Goal: Task Accomplishment & Management: Use online tool/utility

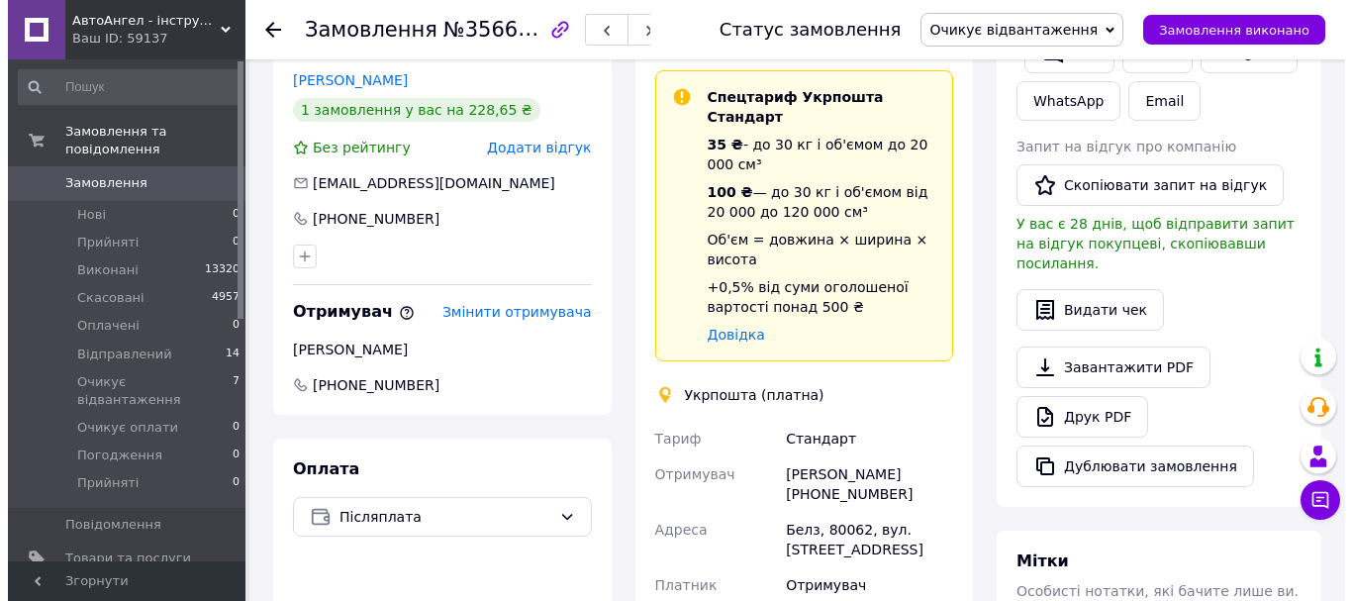
scroll to position [198, 0]
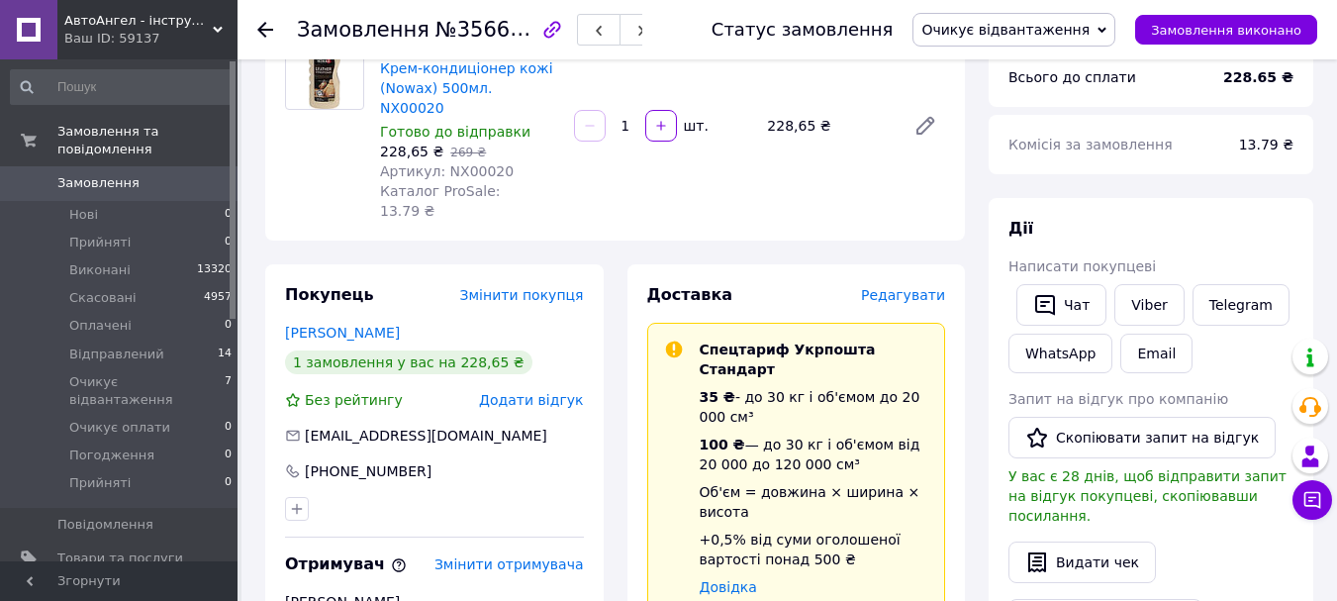
click at [929, 287] on span "Редагувати" at bounding box center [903, 295] width 84 height 16
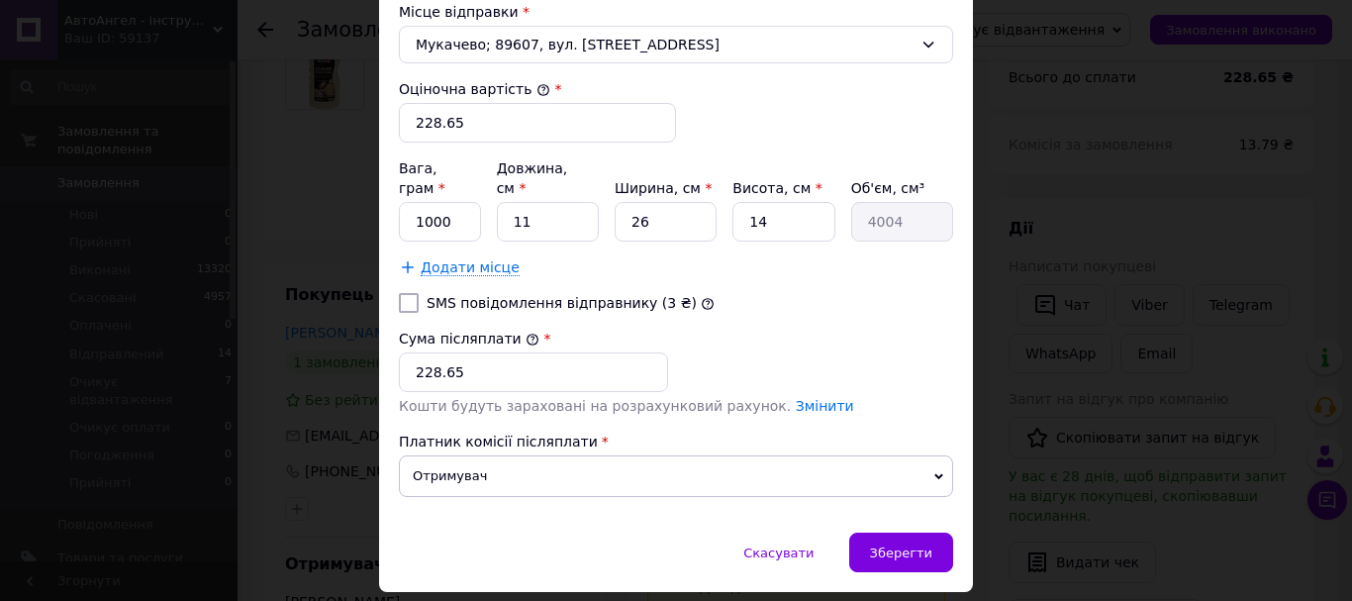
scroll to position [821, 0]
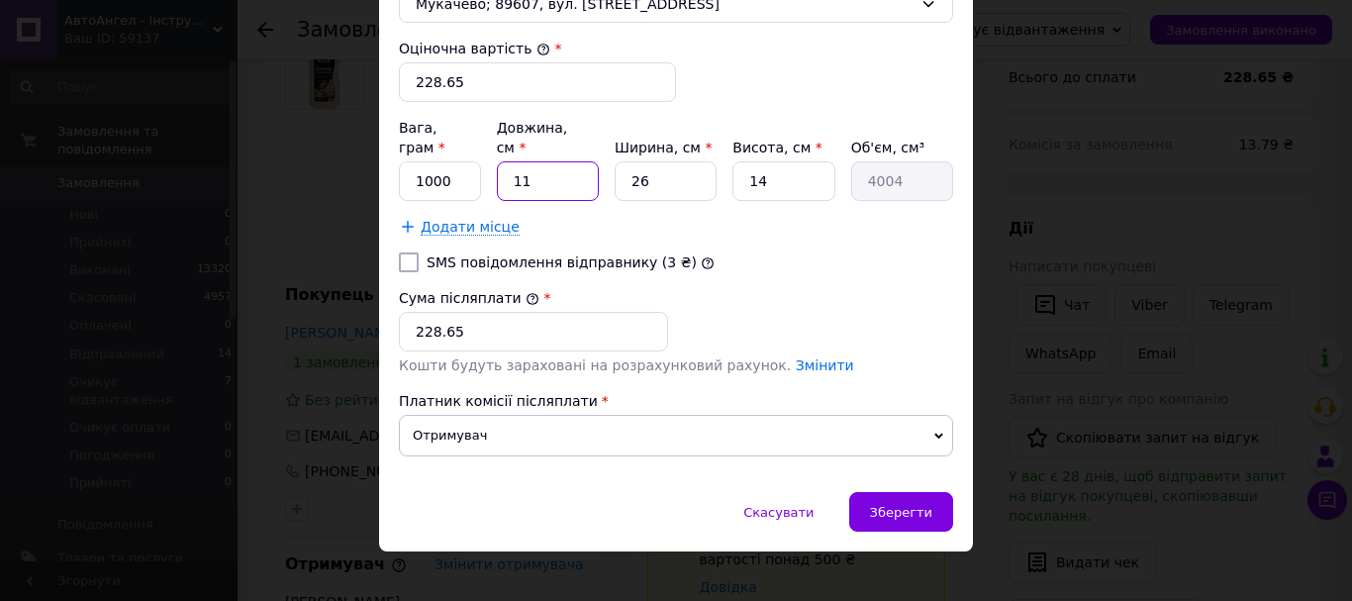
click at [540, 165] on input "11" at bounding box center [548, 181] width 102 height 40
type input "2"
type input "728"
type input "20"
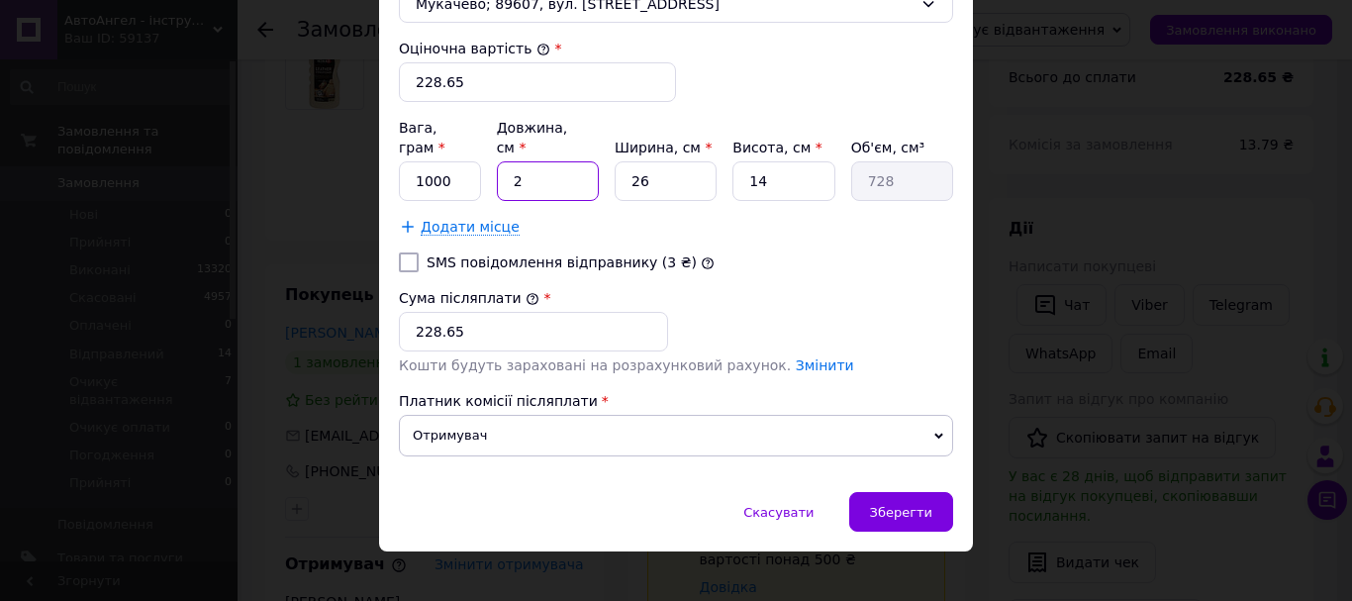
type input "7280"
type input "20"
click at [707, 163] on input "26" at bounding box center [665, 181] width 102 height 40
type input "1"
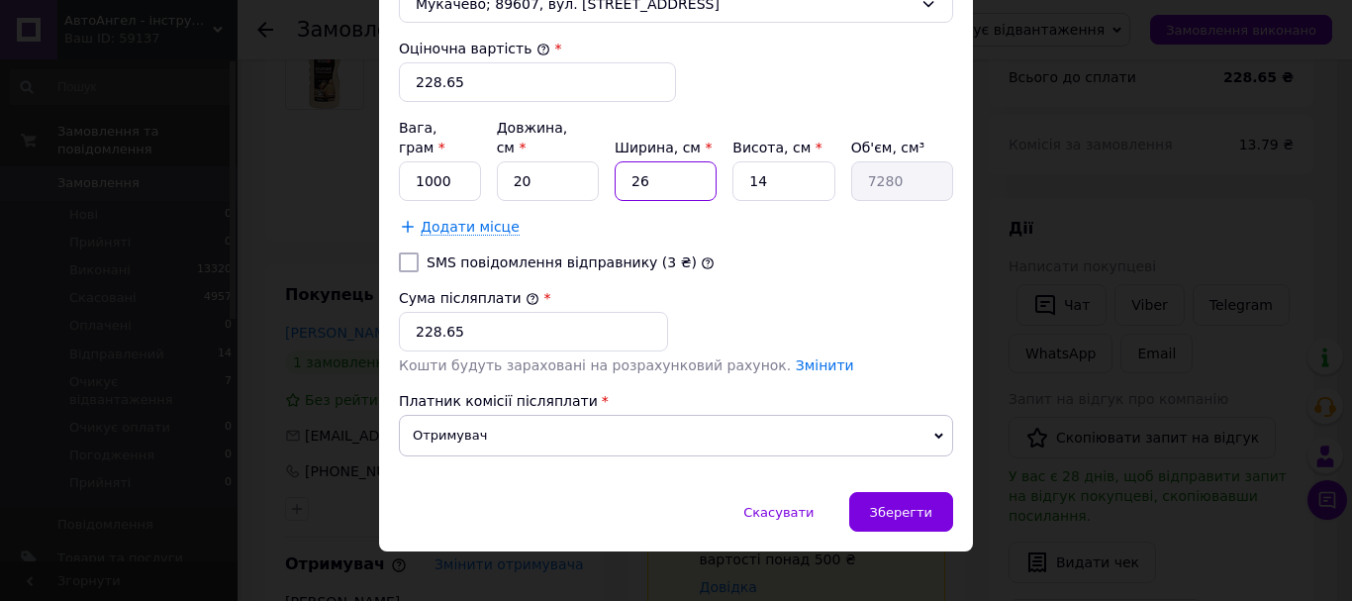
type input "280"
type input "15"
type input "4200"
type input "15"
click at [793, 165] on input "14" at bounding box center [783, 181] width 102 height 40
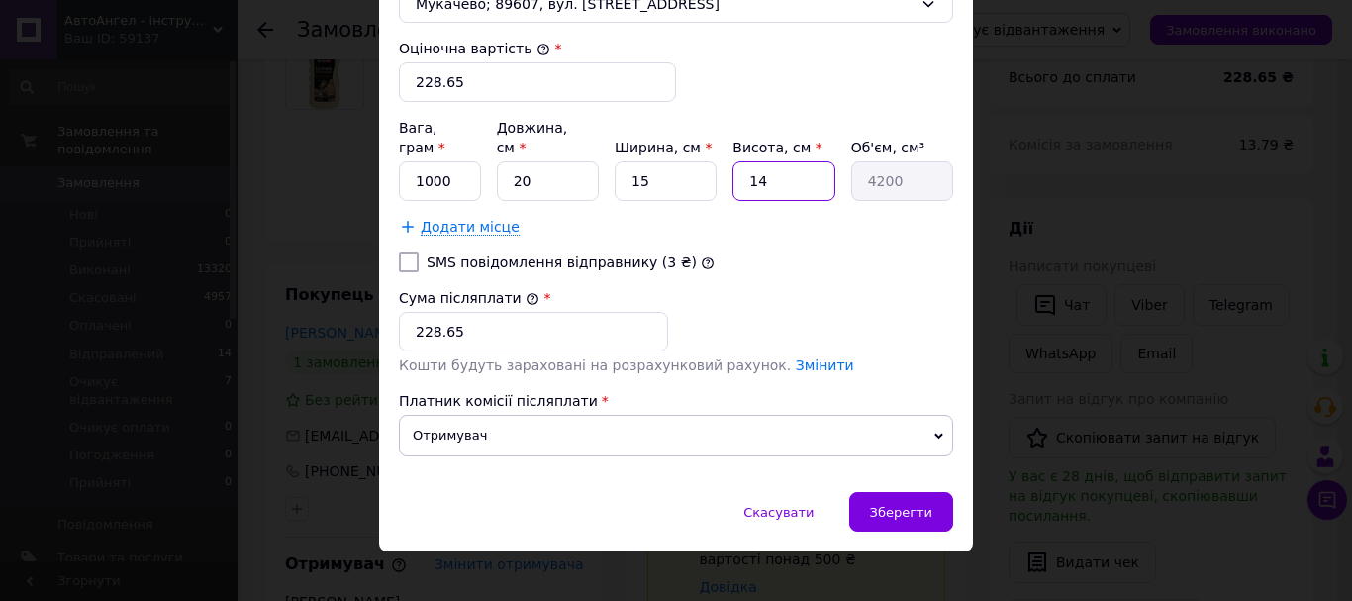
click at [793, 165] on input "14" at bounding box center [783, 181] width 102 height 40
type input "5"
type input "1500"
type input "5"
click at [606, 312] on input "228.65" at bounding box center [533, 332] width 269 height 40
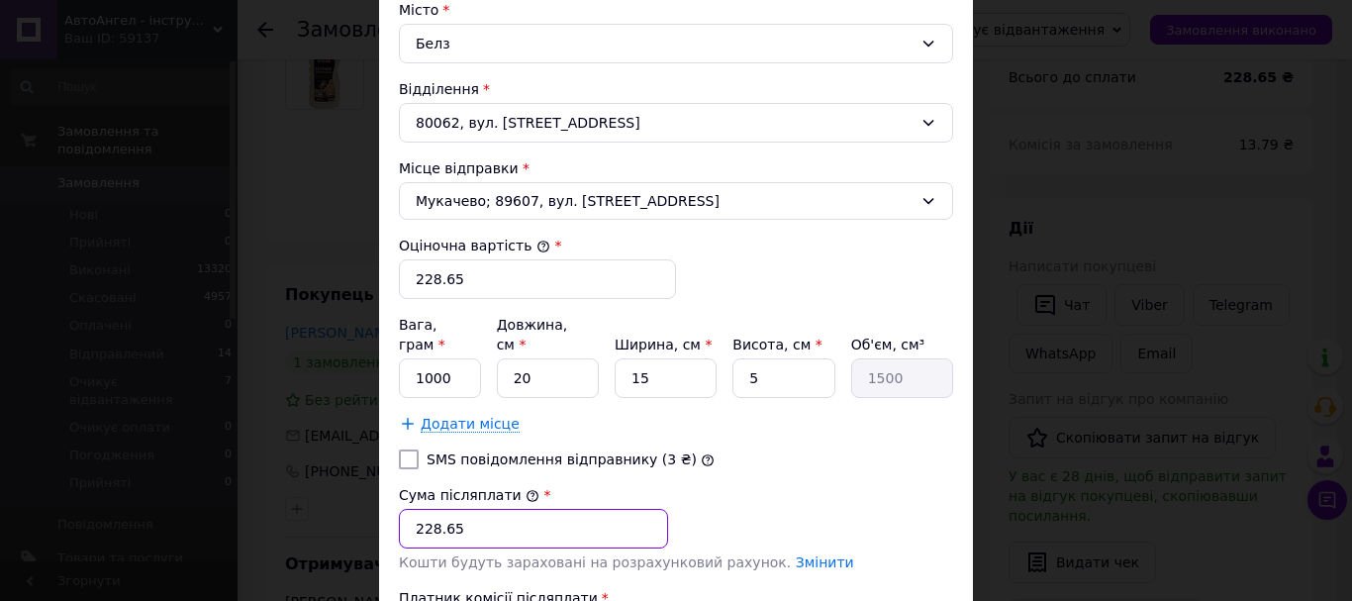
scroll to position [623, 0]
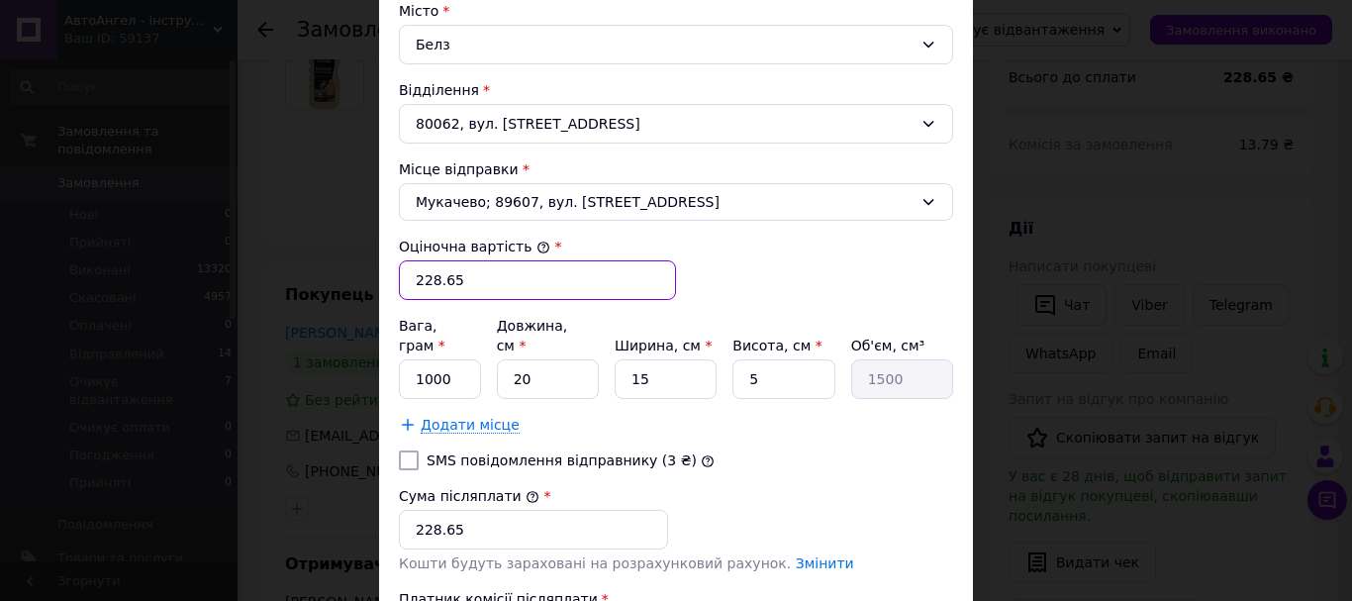
click at [568, 275] on input "228.65" at bounding box center [537, 280] width 277 height 40
type input "229"
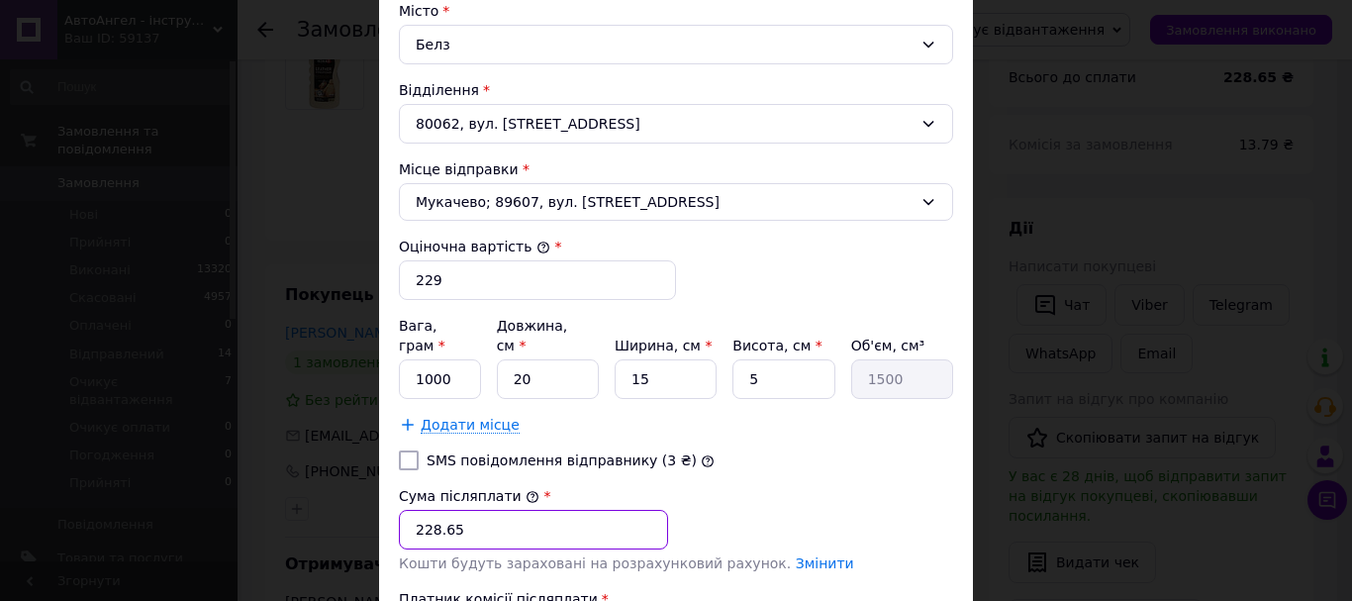
click at [485, 520] on input "228.65" at bounding box center [533, 530] width 269 height 40
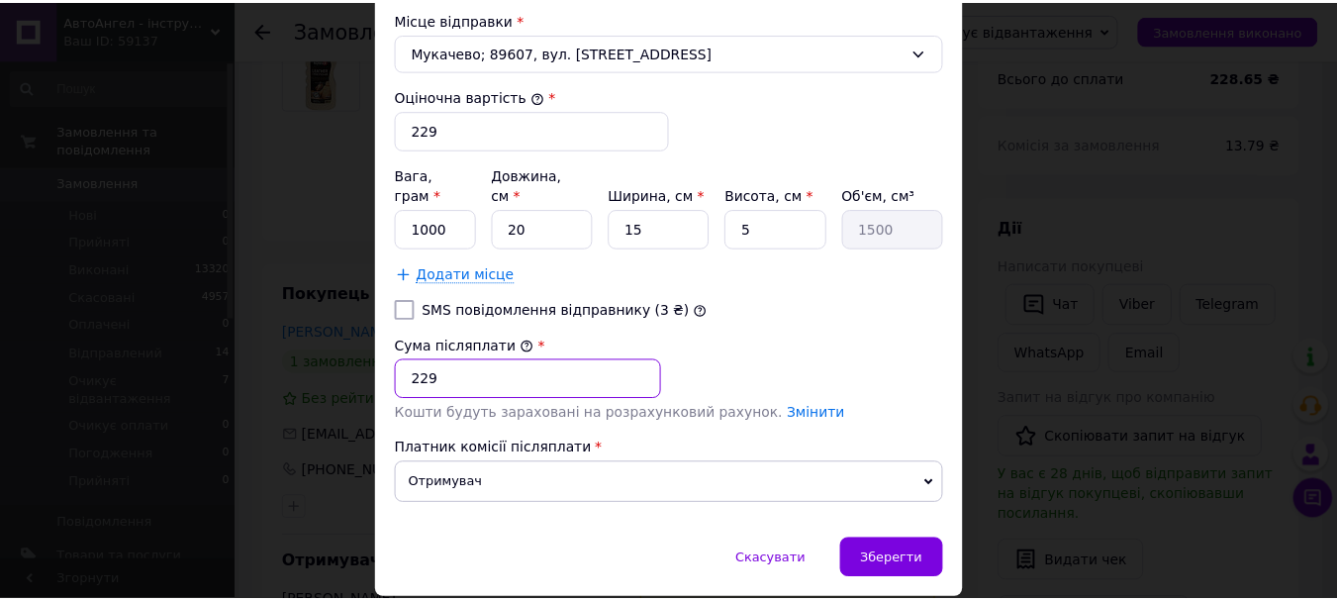
scroll to position [821, 0]
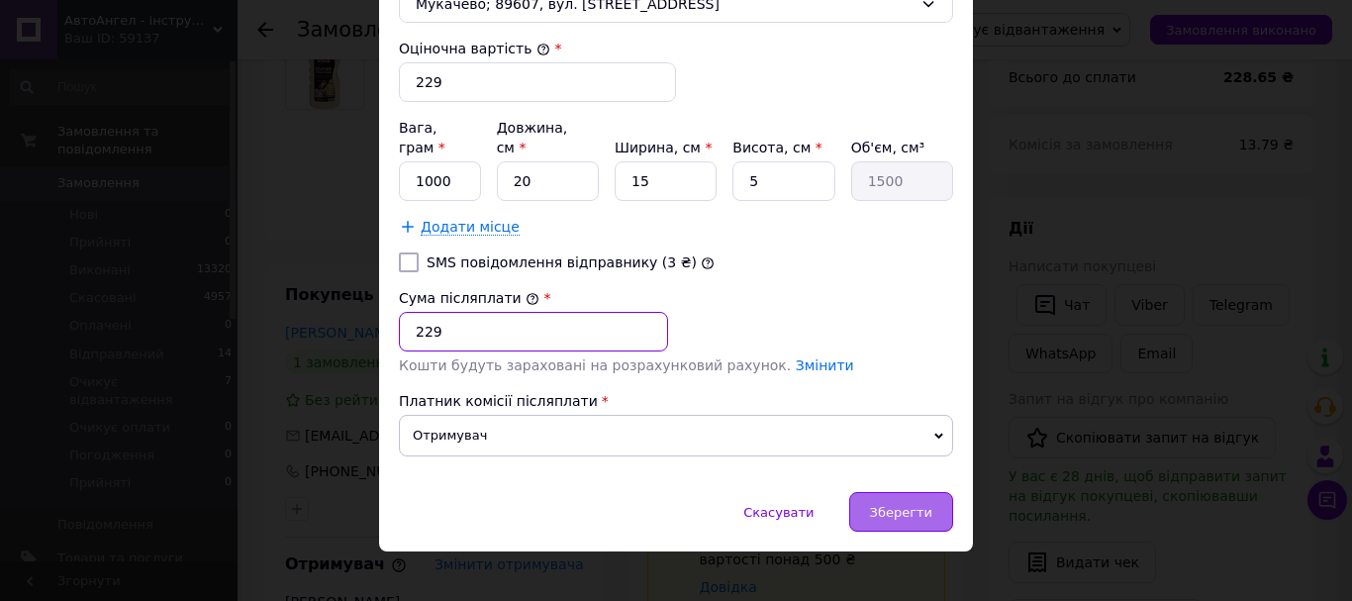
type input "229"
click at [917, 492] on div "Зберегти" at bounding box center [901, 512] width 104 height 40
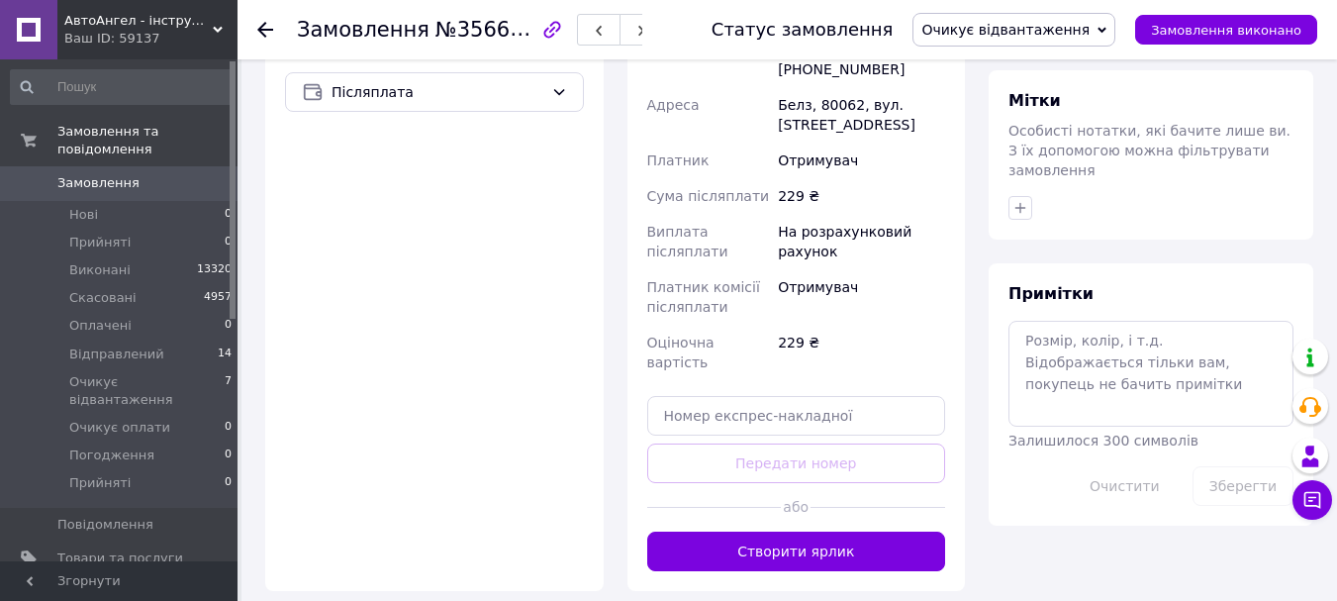
scroll to position [891, 0]
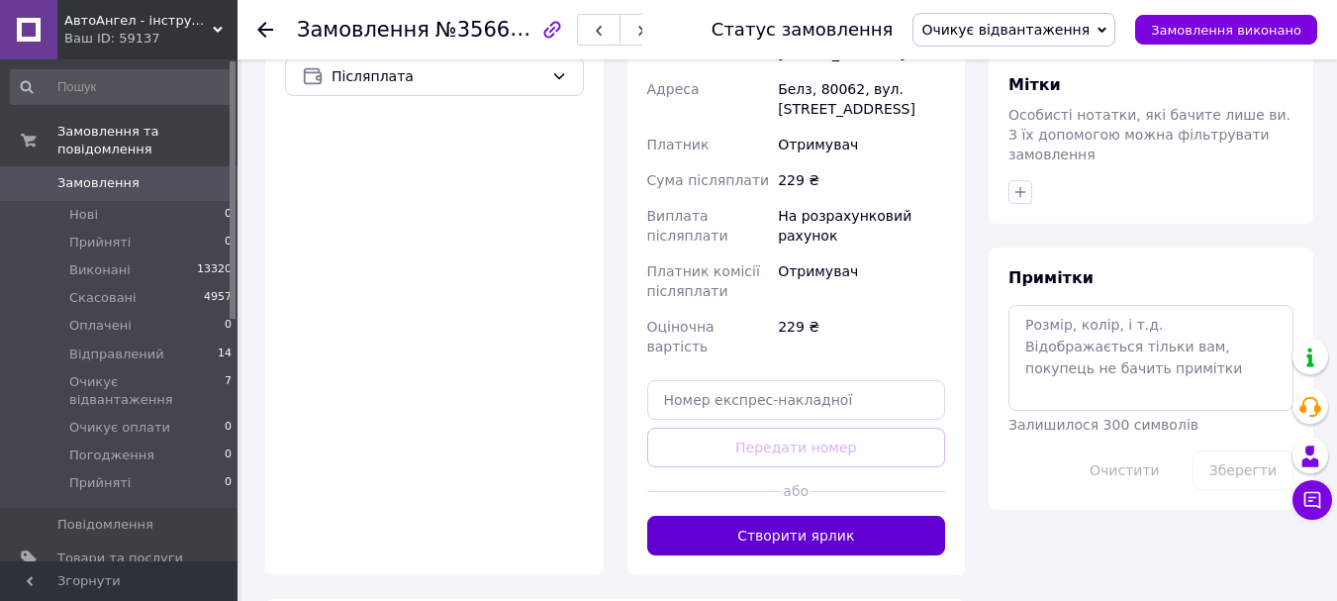
click at [854, 516] on button "Створити ярлик" at bounding box center [796, 536] width 299 height 40
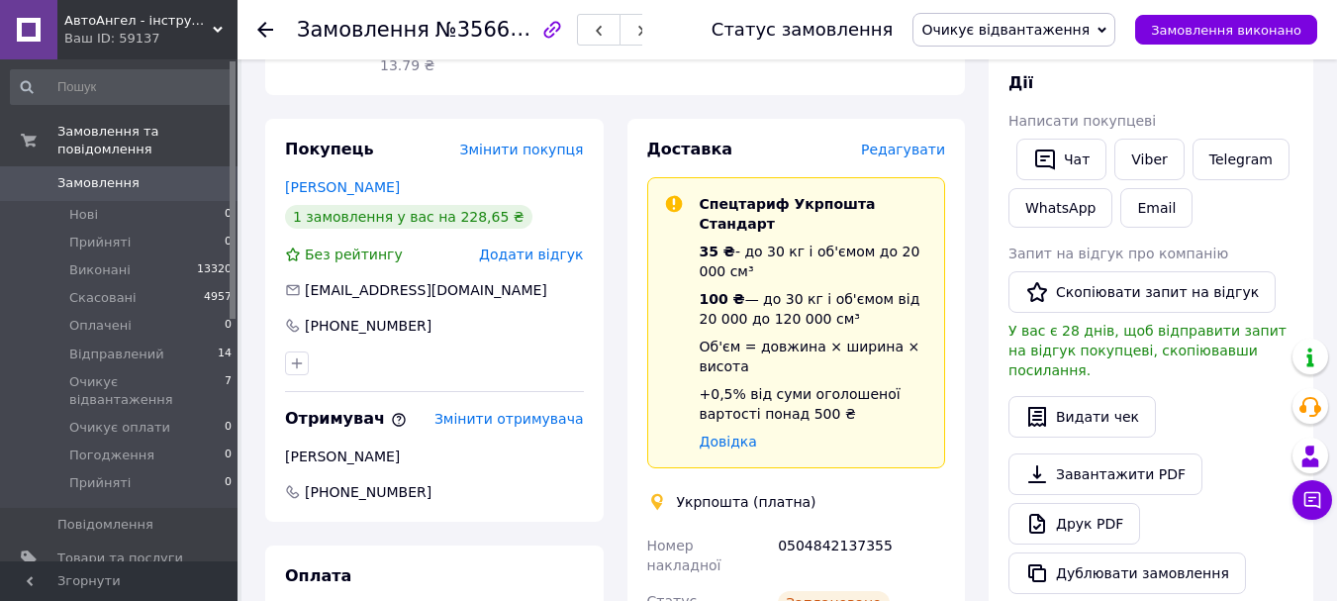
scroll to position [99, 0]
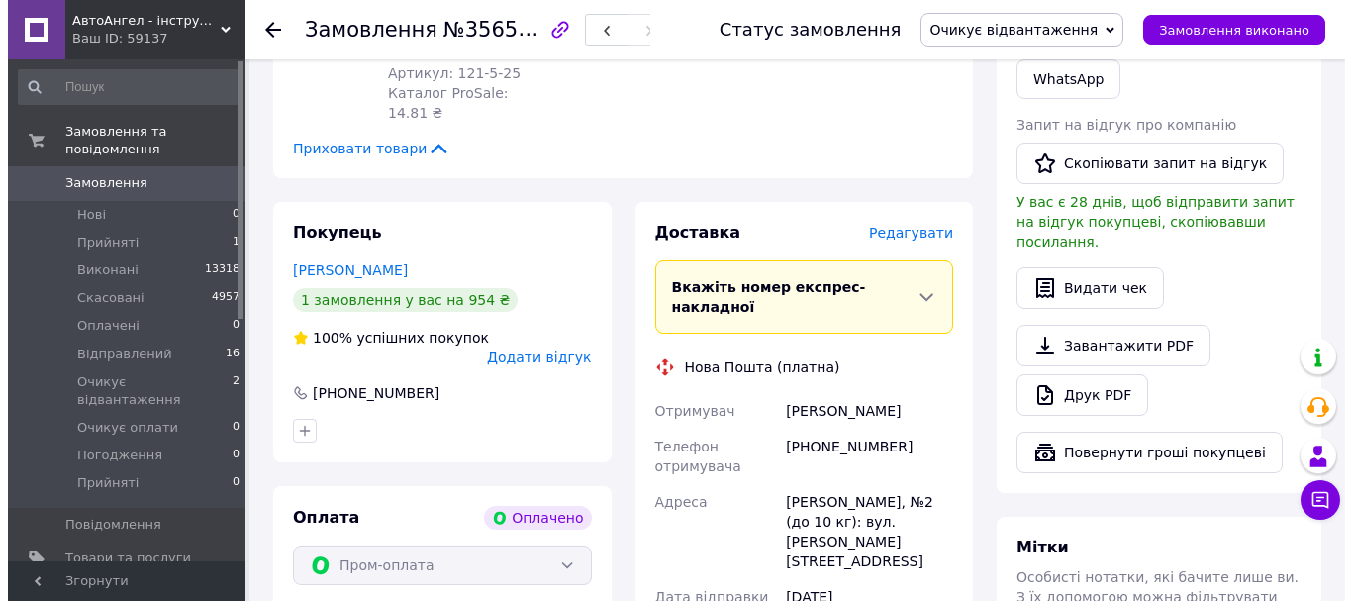
scroll to position [1088, 0]
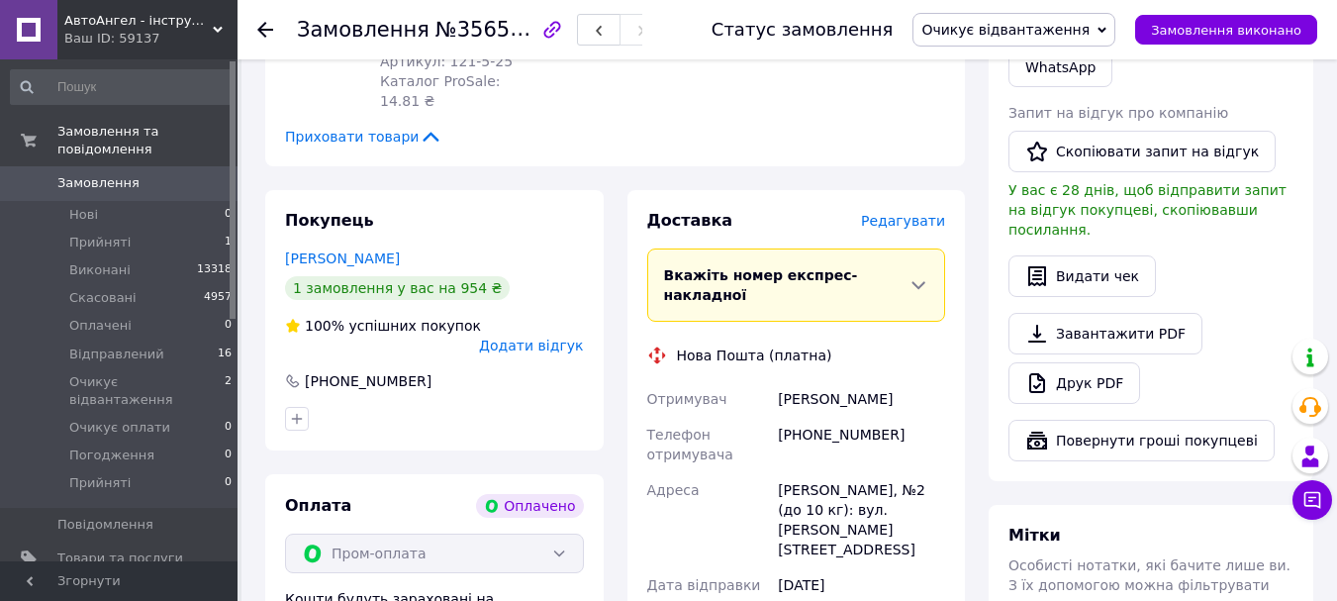
click at [922, 213] on span "Редагувати" at bounding box center [903, 221] width 84 height 16
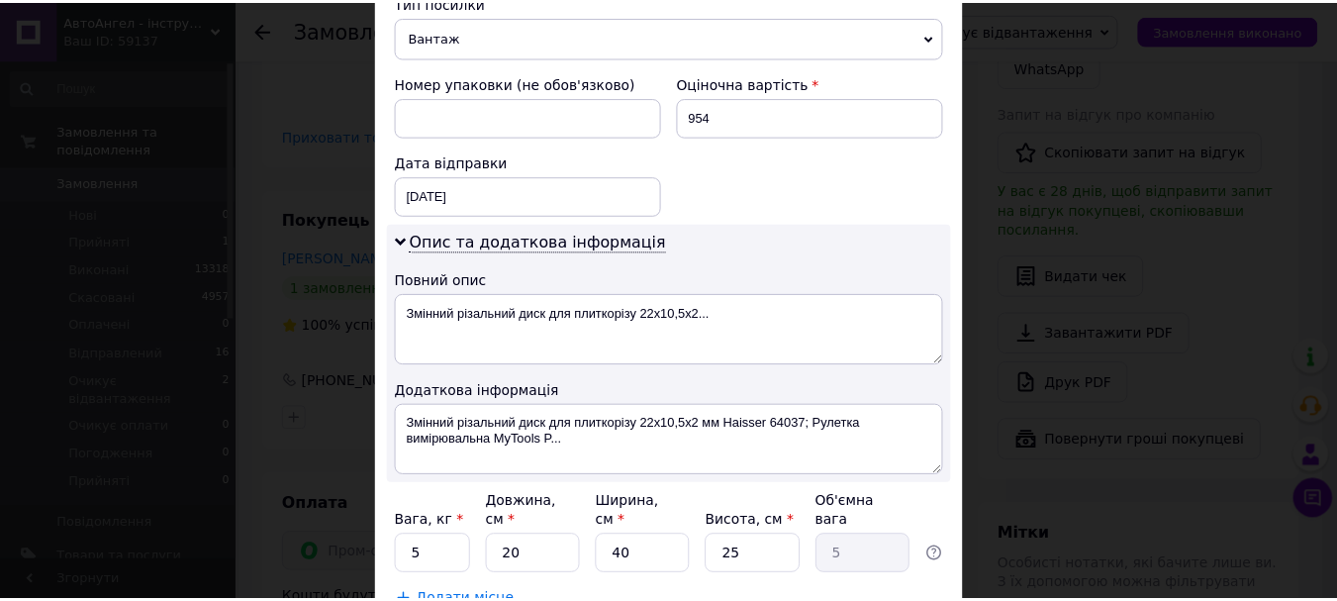
scroll to position [935, 0]
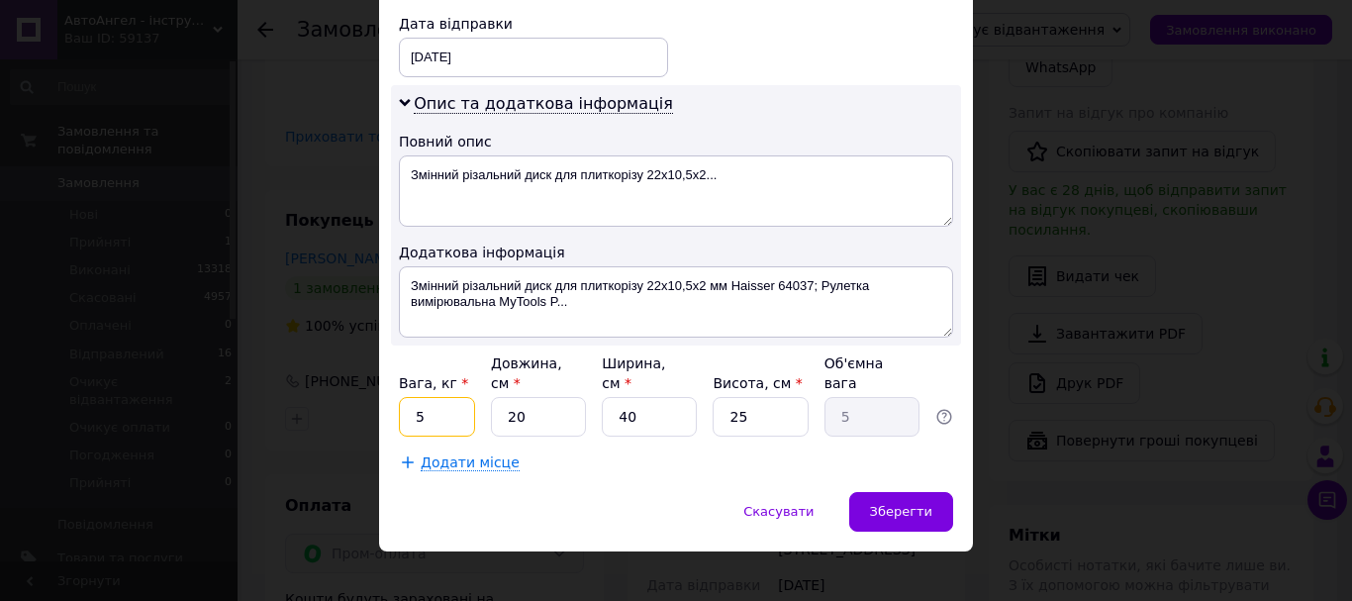
click at [454, 397] on input "5" at bounding box center [437, 417] width 76 height 40
type input "1"
click at [529, 400] on input "20" at bounding box center [538, 417] width 95 height 40
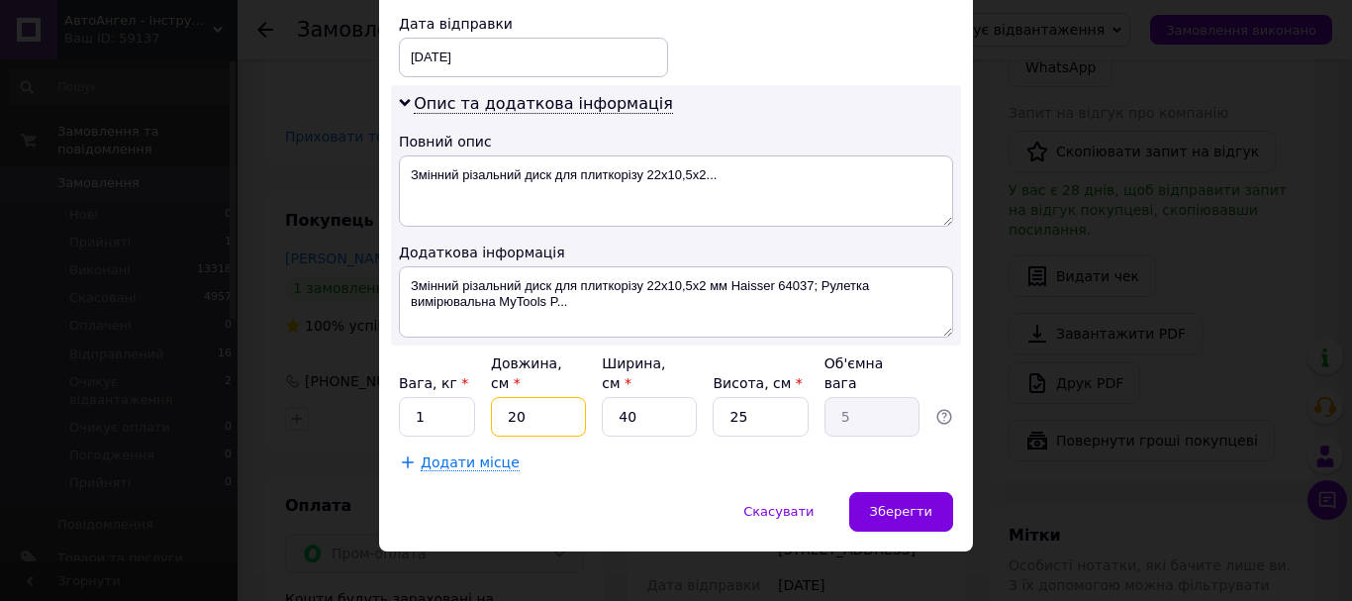
type input "1"
type input "0.25"
type input "15"
type input "3.75"
type input "15"
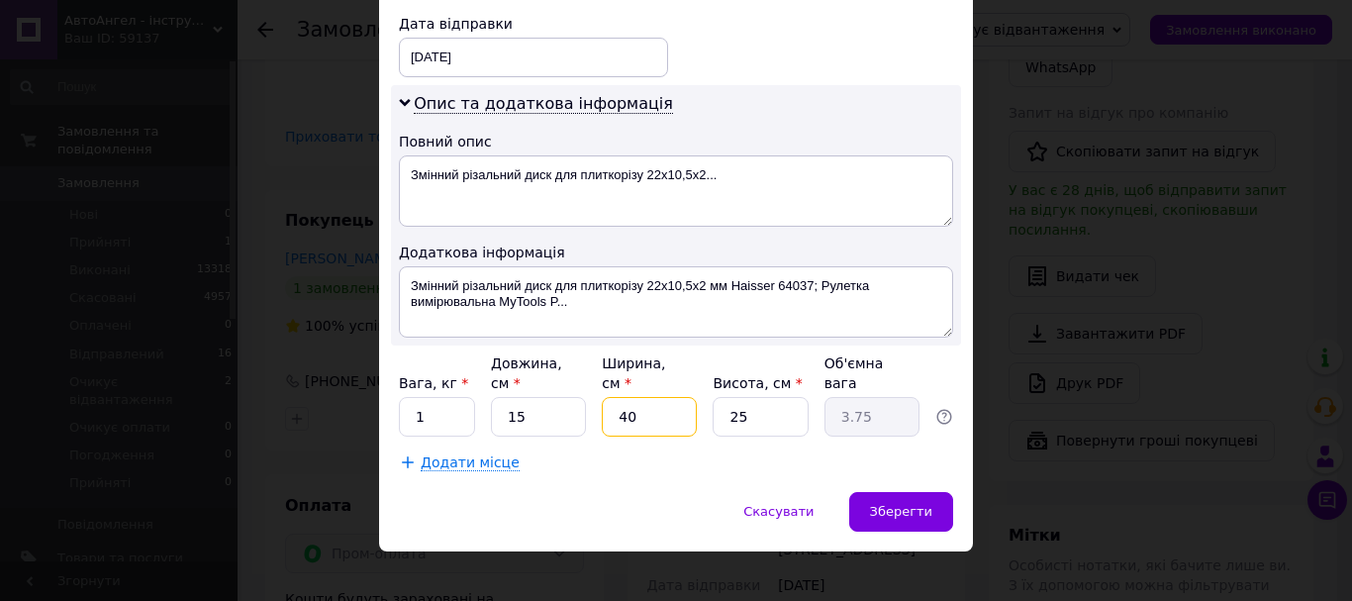
click at [653, 407] on input "40" at bounding box center [649, 417] width 95 height 40
type input "1"
type input "0.1"
type input "10"
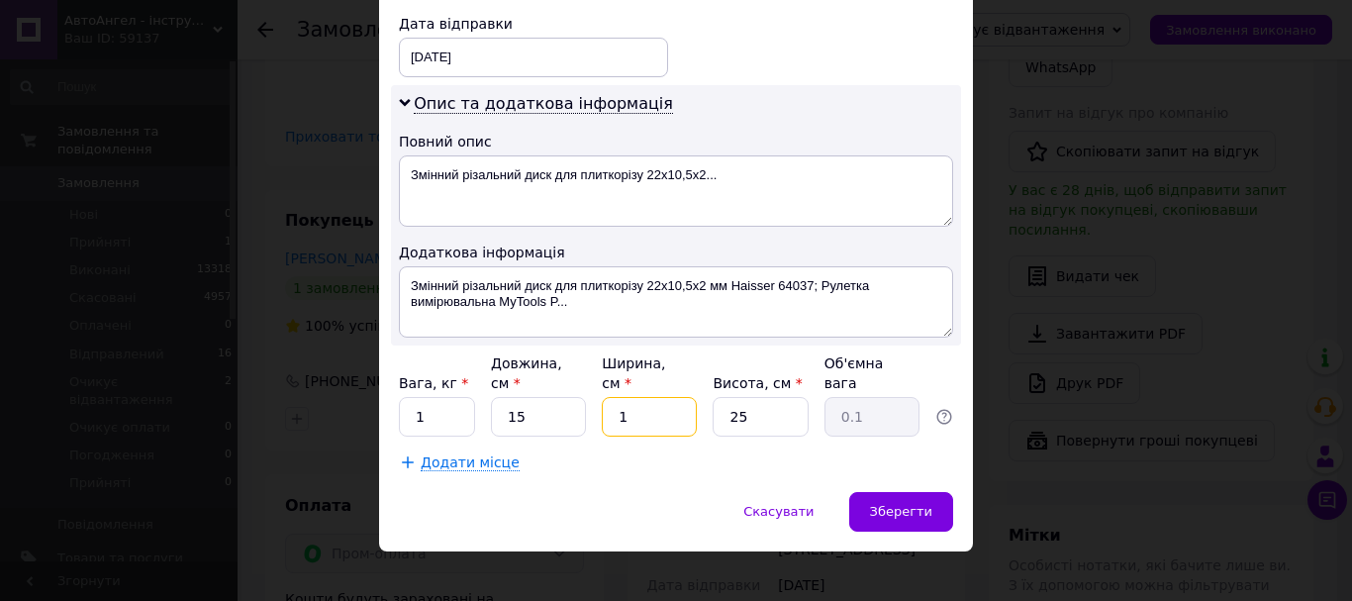
type input "0.94"
type input "10"
click at [743, 403] on input "25" at bounding box center [759, 417] width 95 height 40
type input "1"
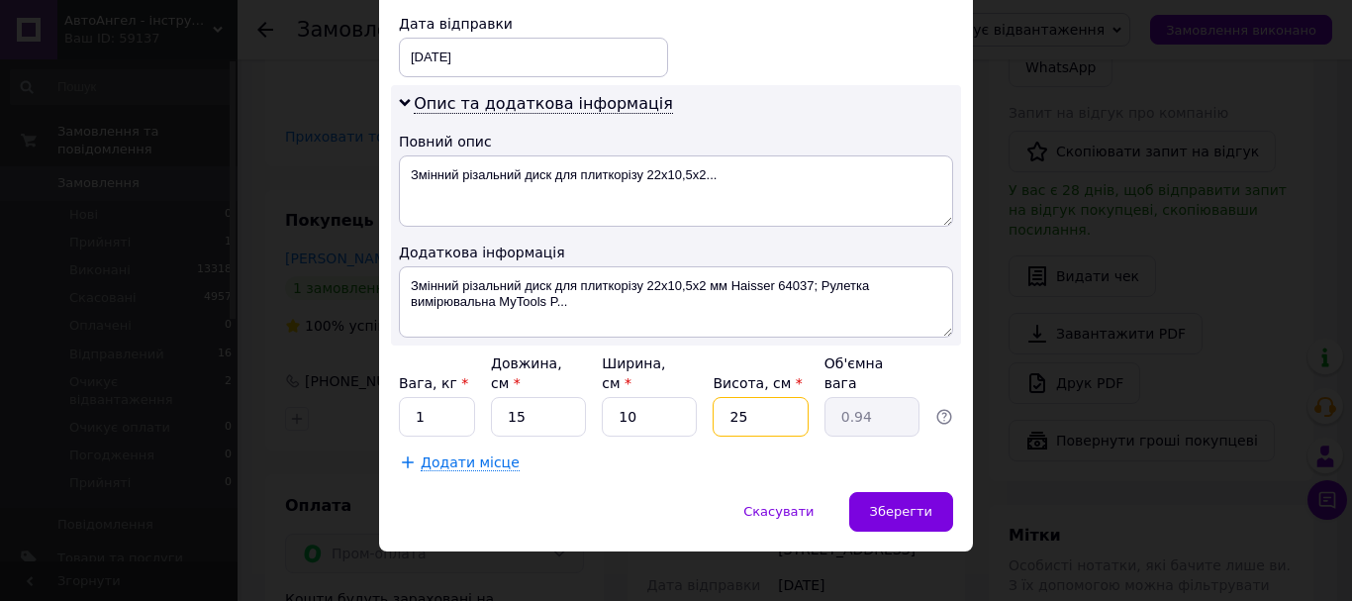
type input "0.1"
type input "10"
type input "0.38"
type input "10"
click at [915, 504] on span "Зберегти" at bounding box center [901, 511] width 62 height 15
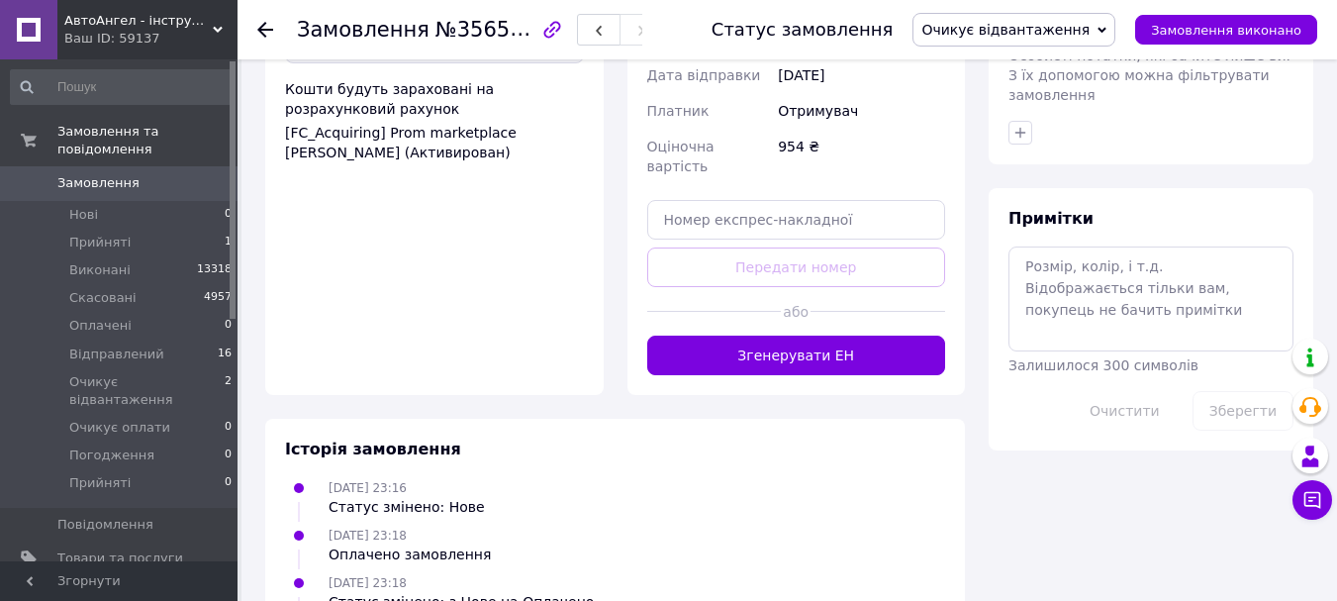
scroll to position [1484, 0]
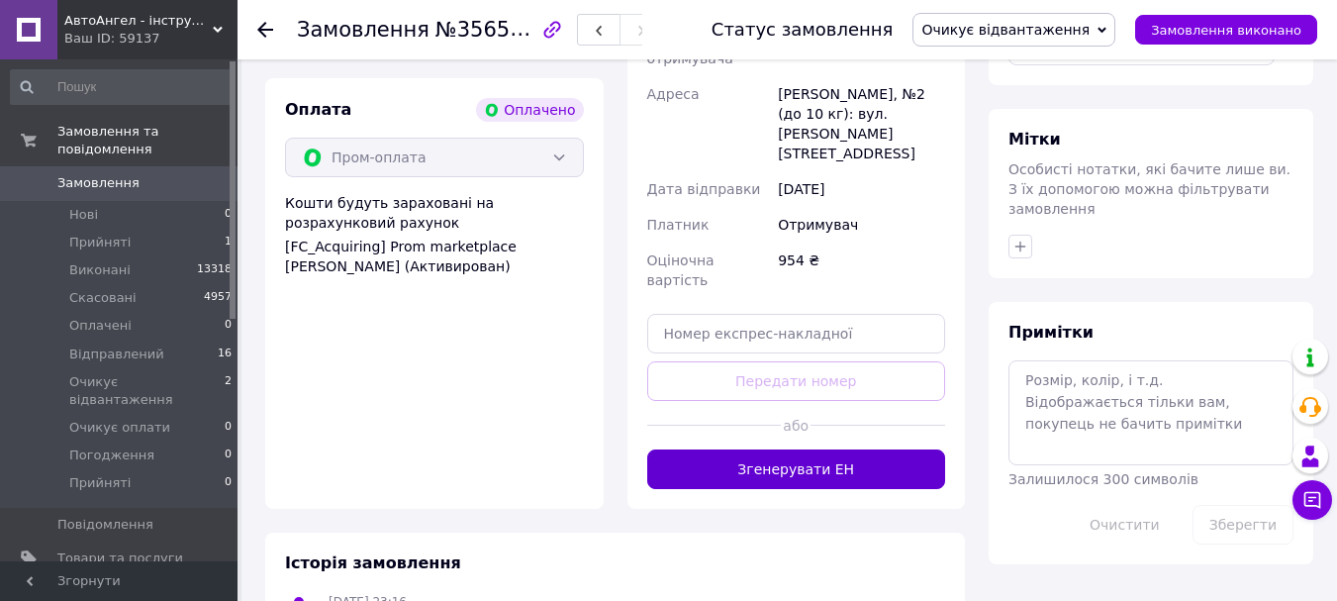
click at [802, 449] on button "Згенерувати ЕН" at bounding box center [796, 469] width 299 height 40
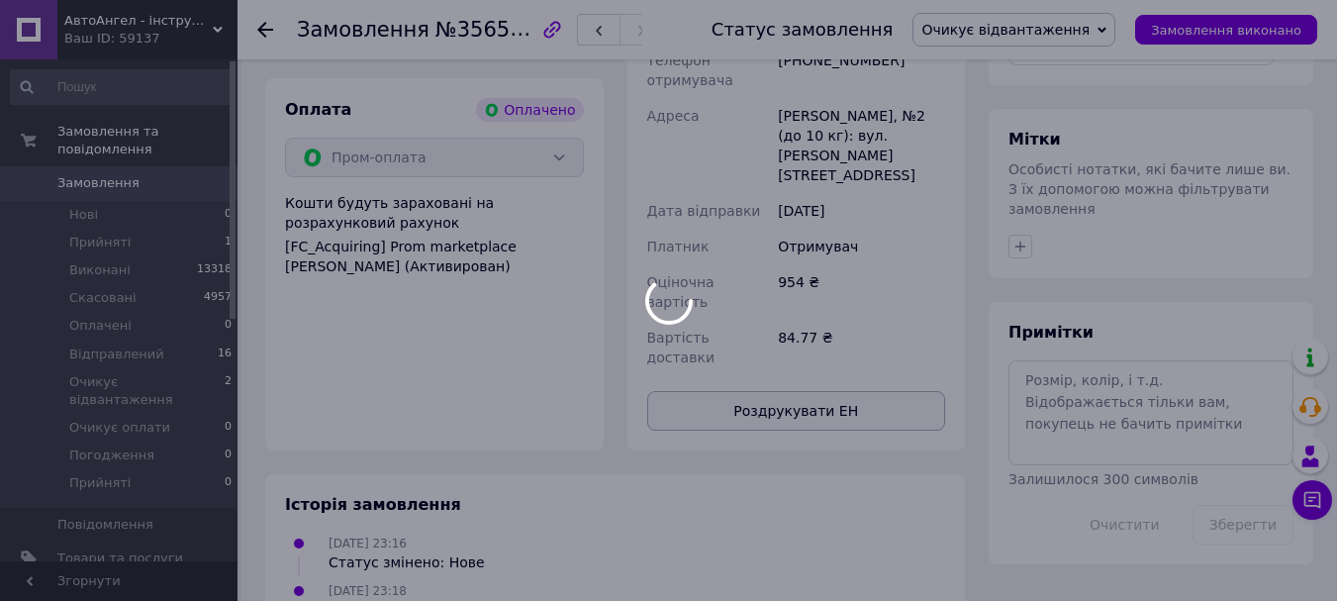
scroll to position [1088, 0]
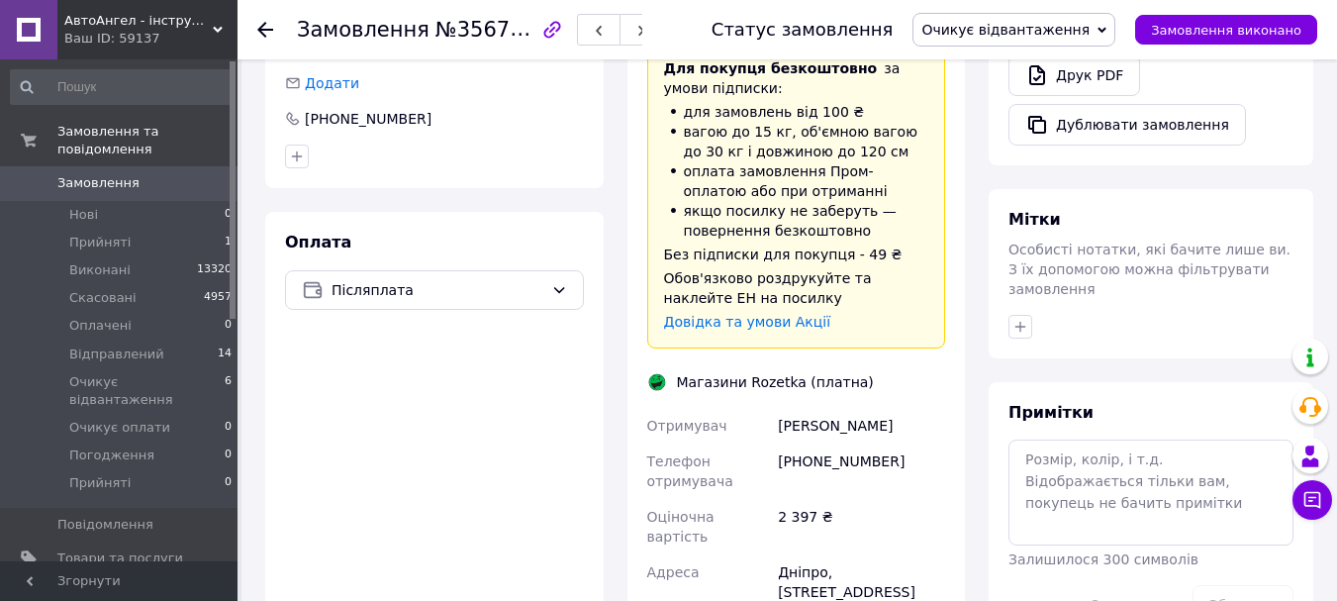
scroll to position [594, 0]
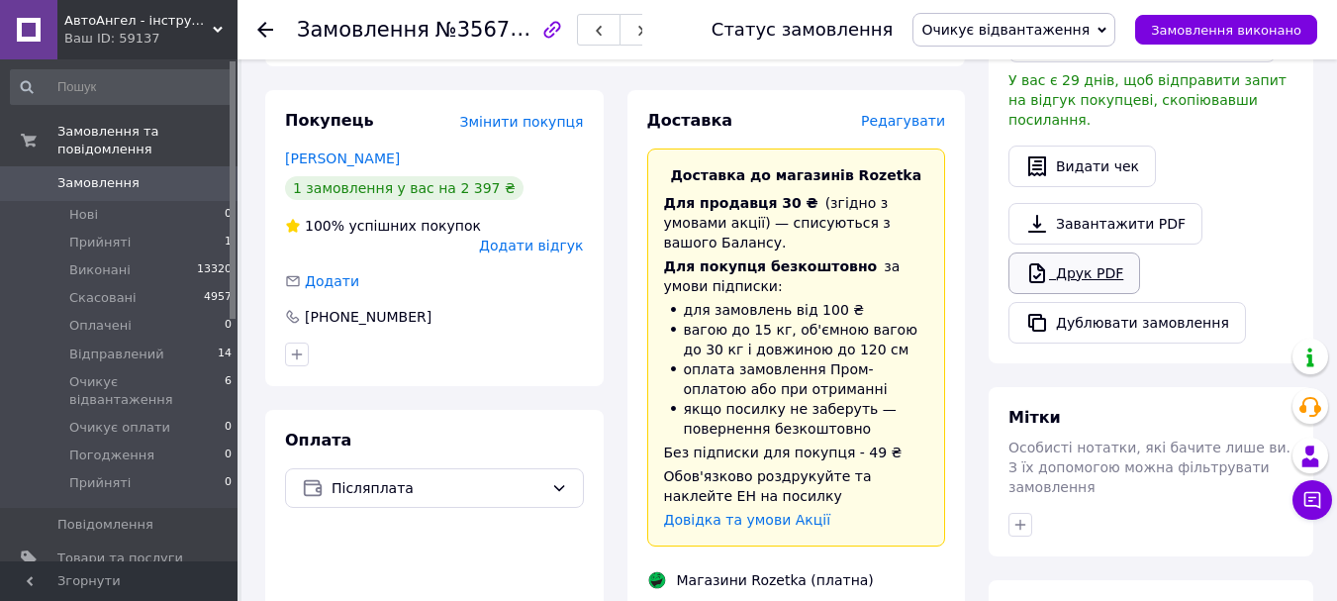
click at [1093, 257] on link "Друк PDF" at bounding box center [1074, 273] width 132 height 42
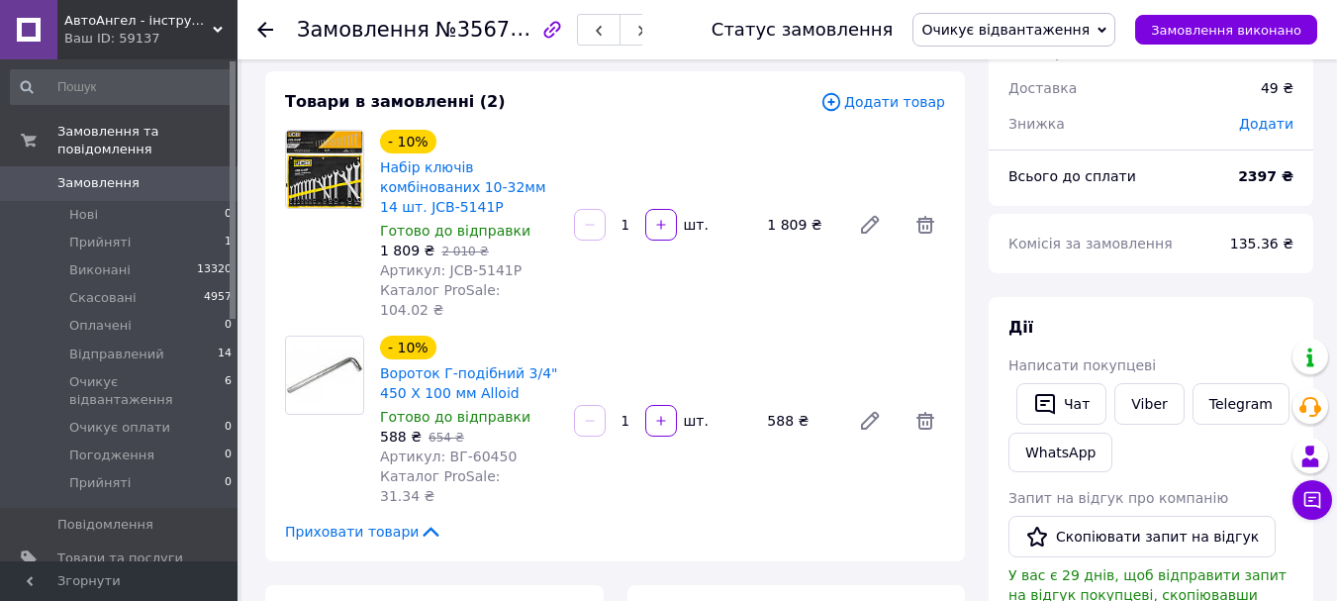
click at [474, 448] on span "Артикул: ВГ-60450" at bounding box center [448, 456] width 137 height 16
copy span "60450"
drag, startPoint x: 438, startPoint y: 249, endPoint x: 507, endPoint y: 249, distance: 68.3
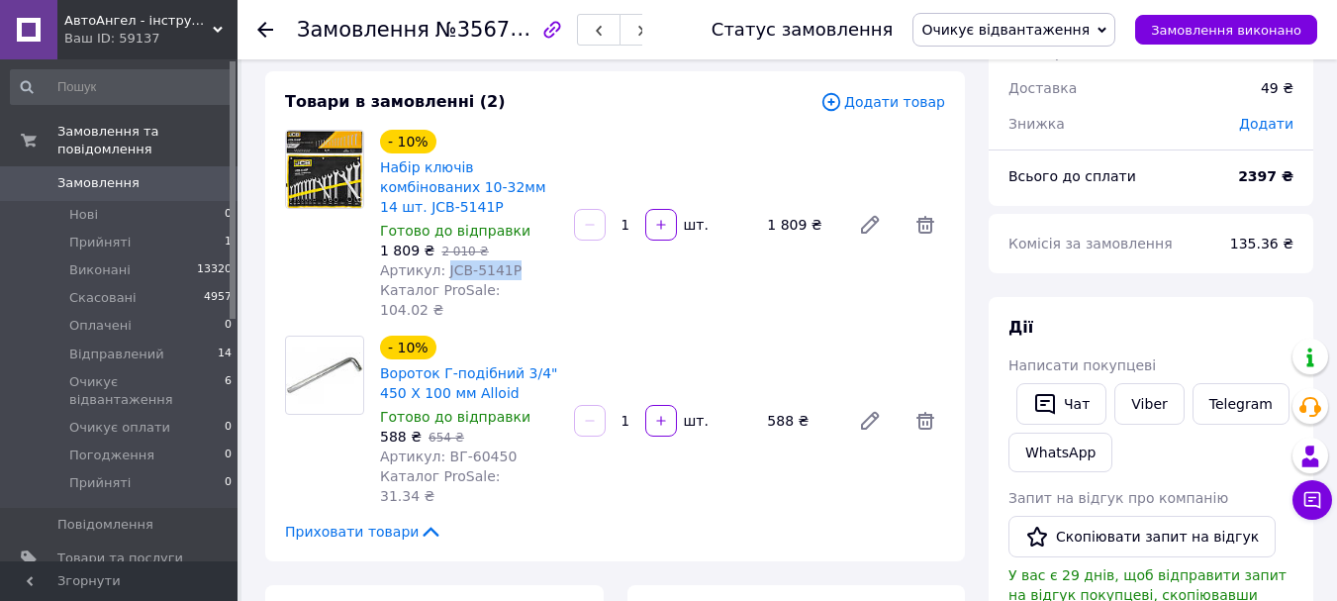
click at [507, 260] on div "Артикул: JCB-5141P" at bounding box center [469, 270] width 178 height 20
copy span "JCB-5141P"
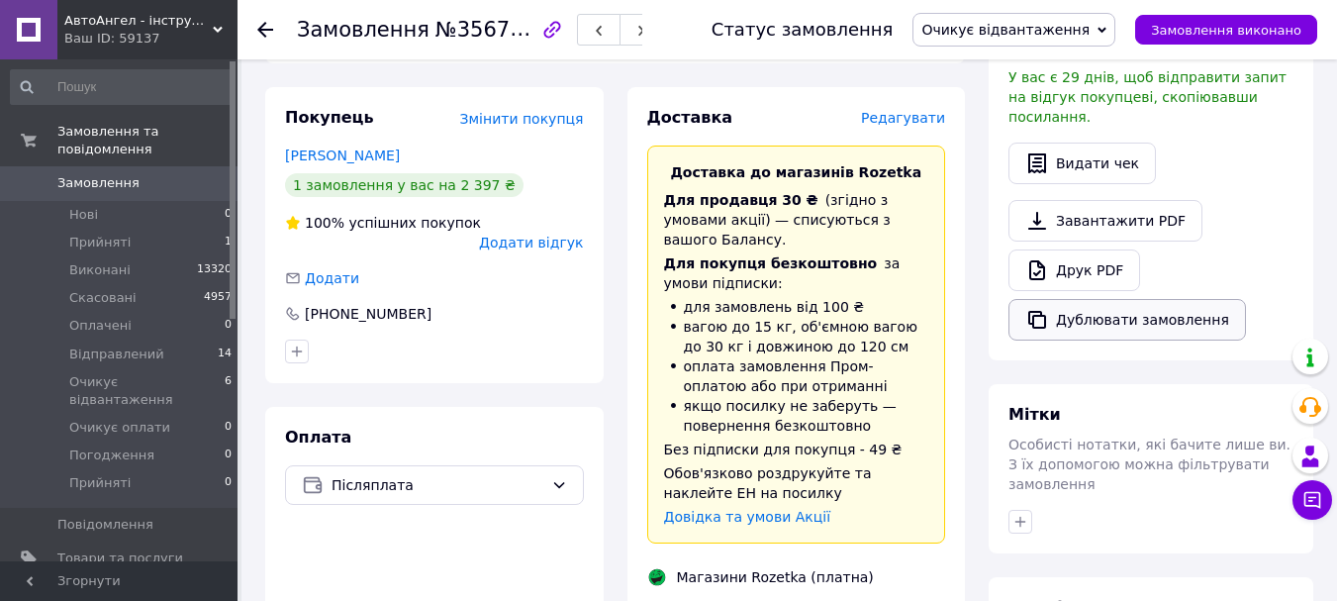
scroll to position [594, 0]
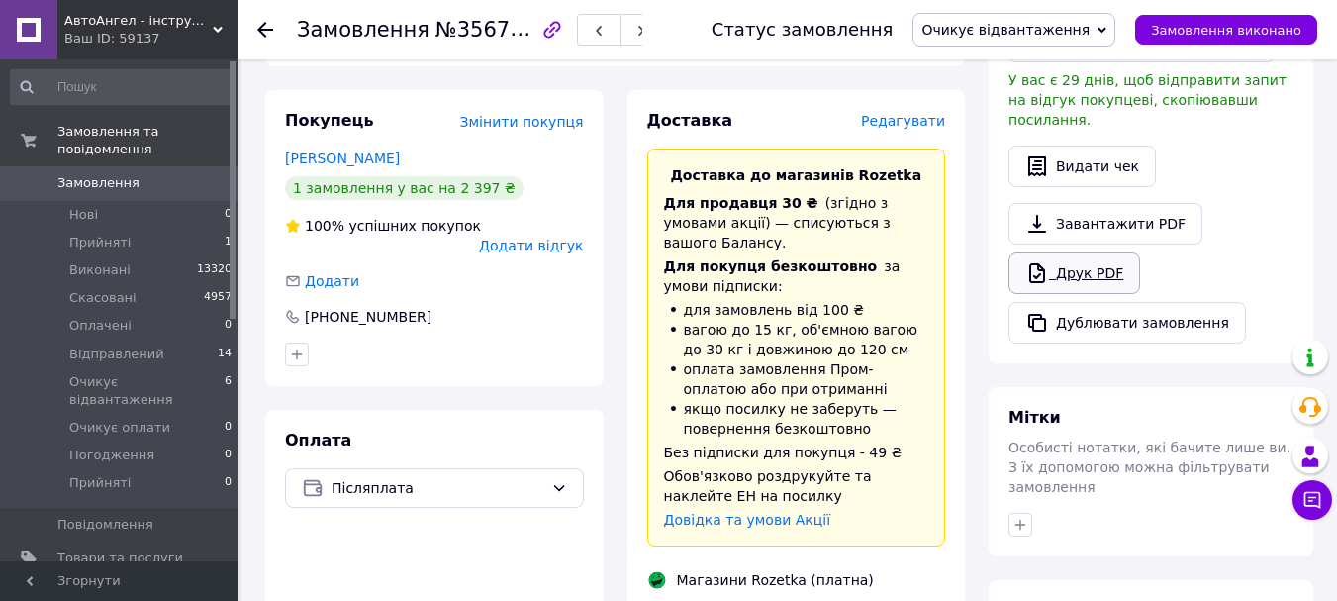
click at [1079, 257] on link "Друк PDF" at bounding box center [1074, 273] width 132 height 42
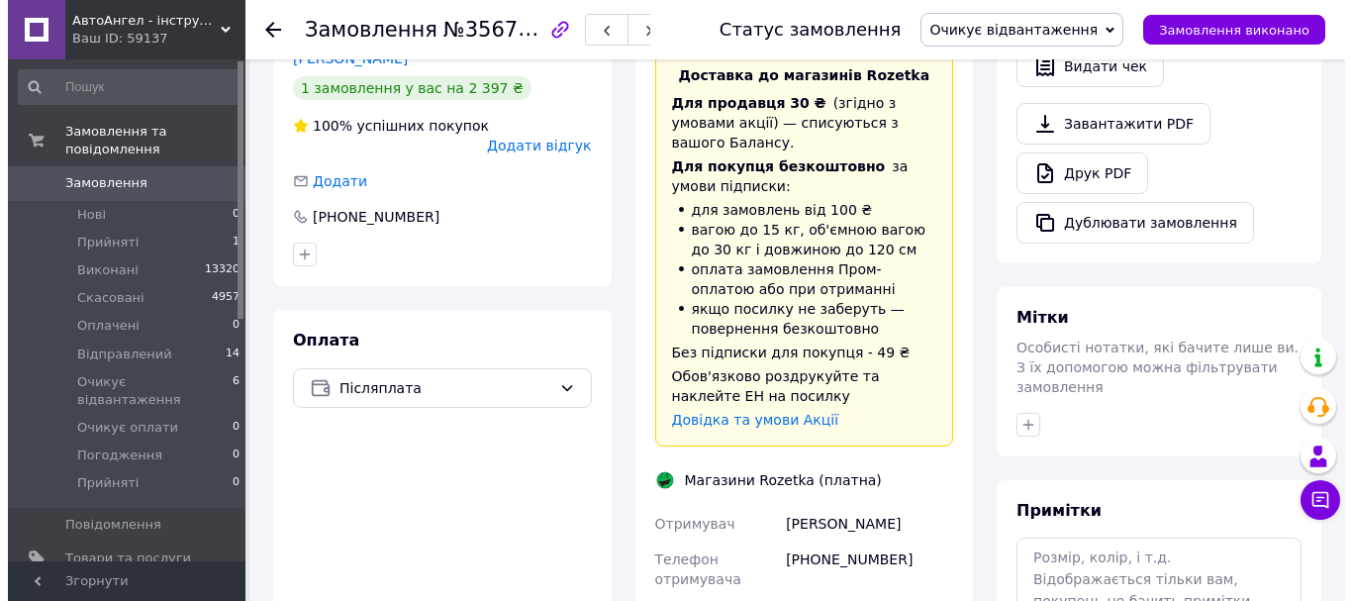
scroll to position [495, 0]
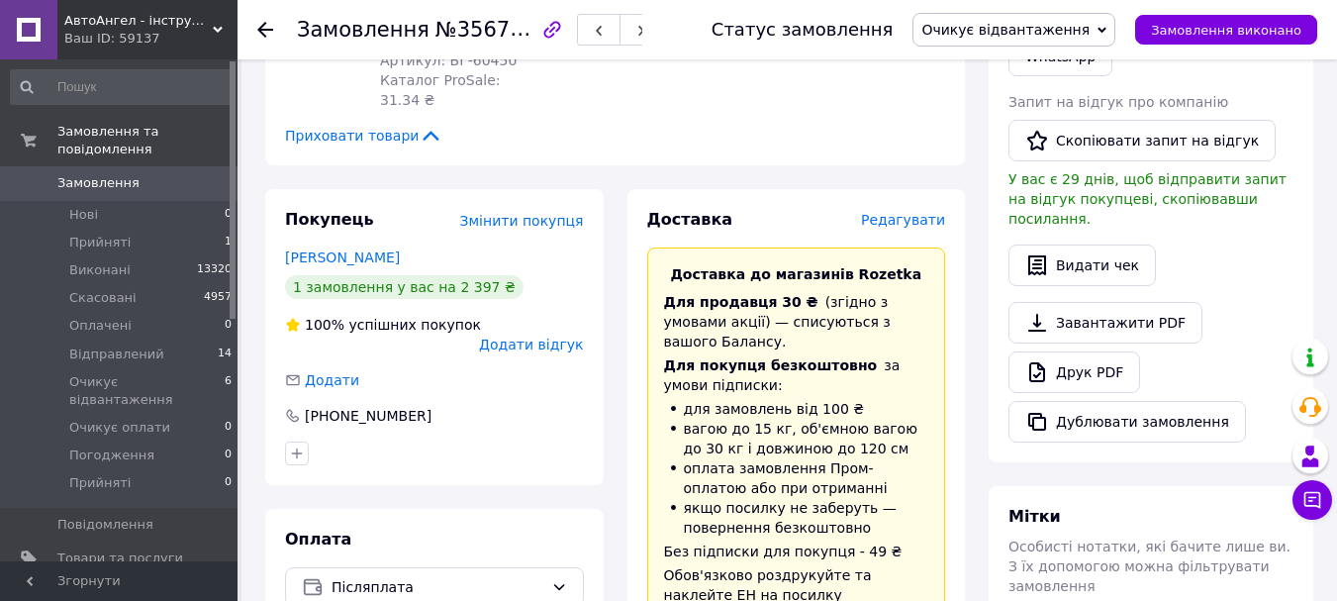
click at [916, 212] on span "Редагувати" at bounding box center [903, 220] width 84 height 16
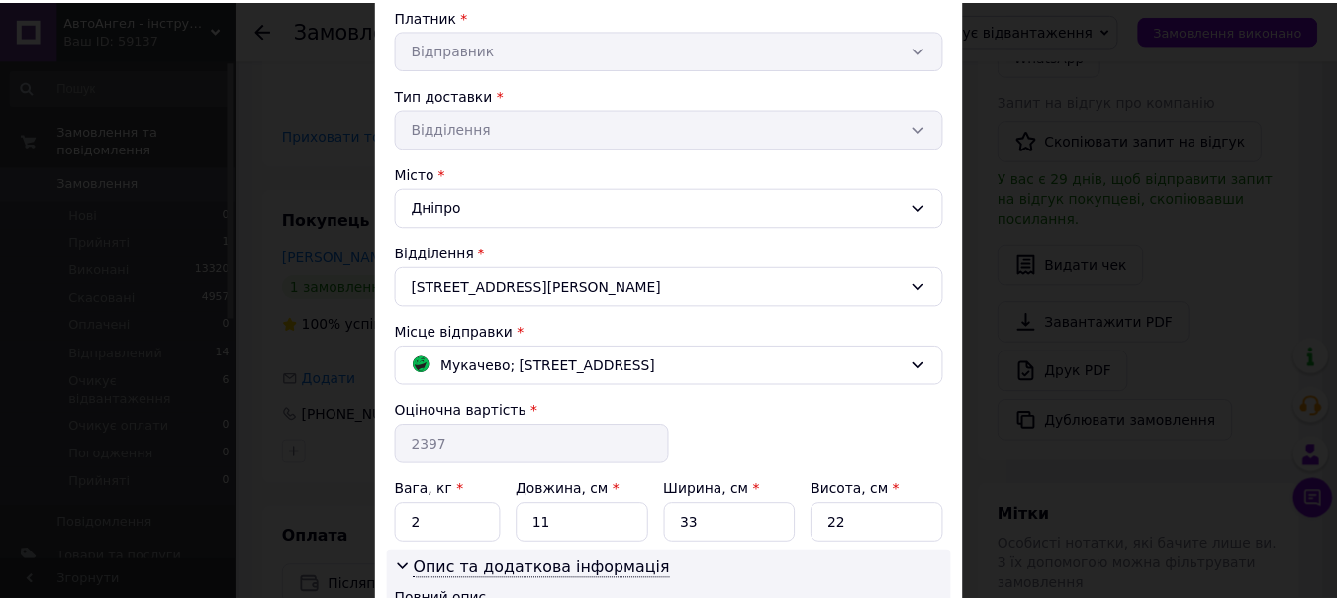
scroll to position [626, 0]
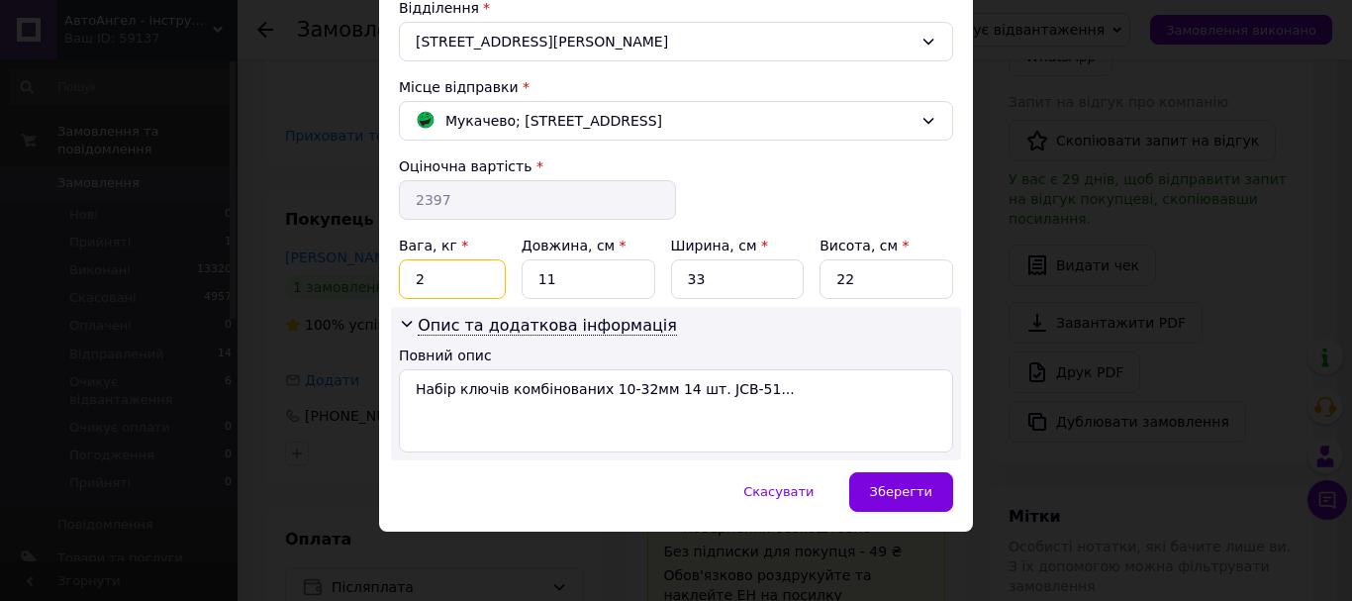
click at [481, 278] on input "2" at bounding box center [452, 279] width 107 height 40
type input "5"
click at [922, 481] on div "Зберегти" at bounding box center [901, 492] width 104 height 40
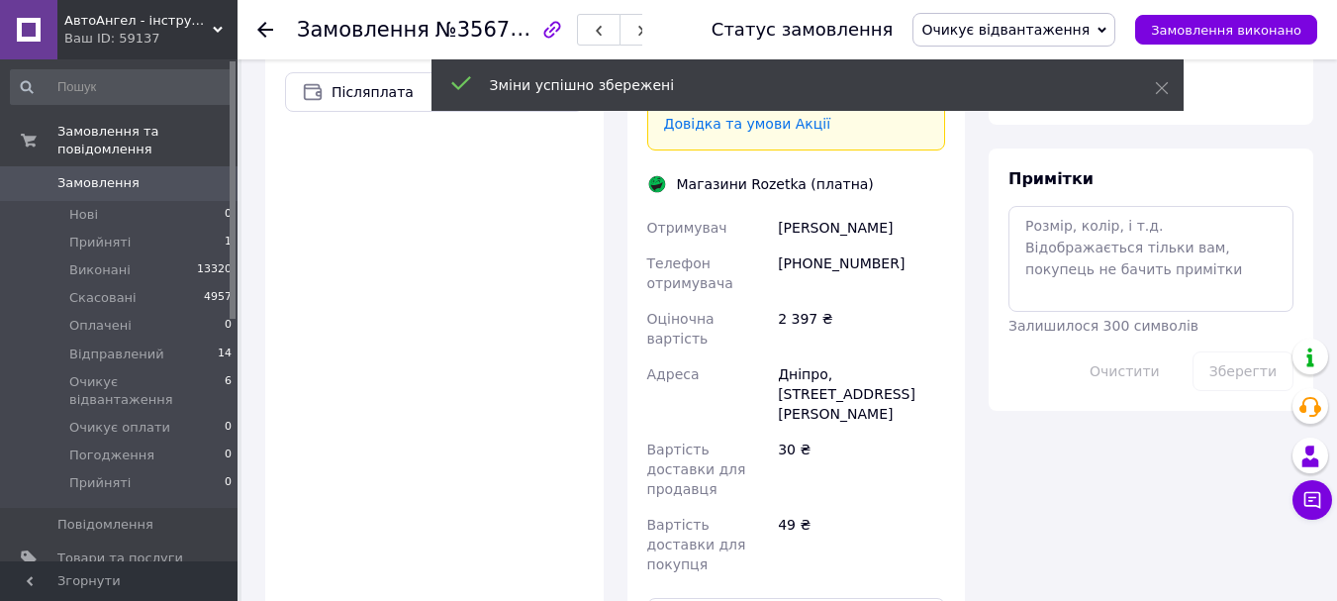
scroll to position [1088, 0]
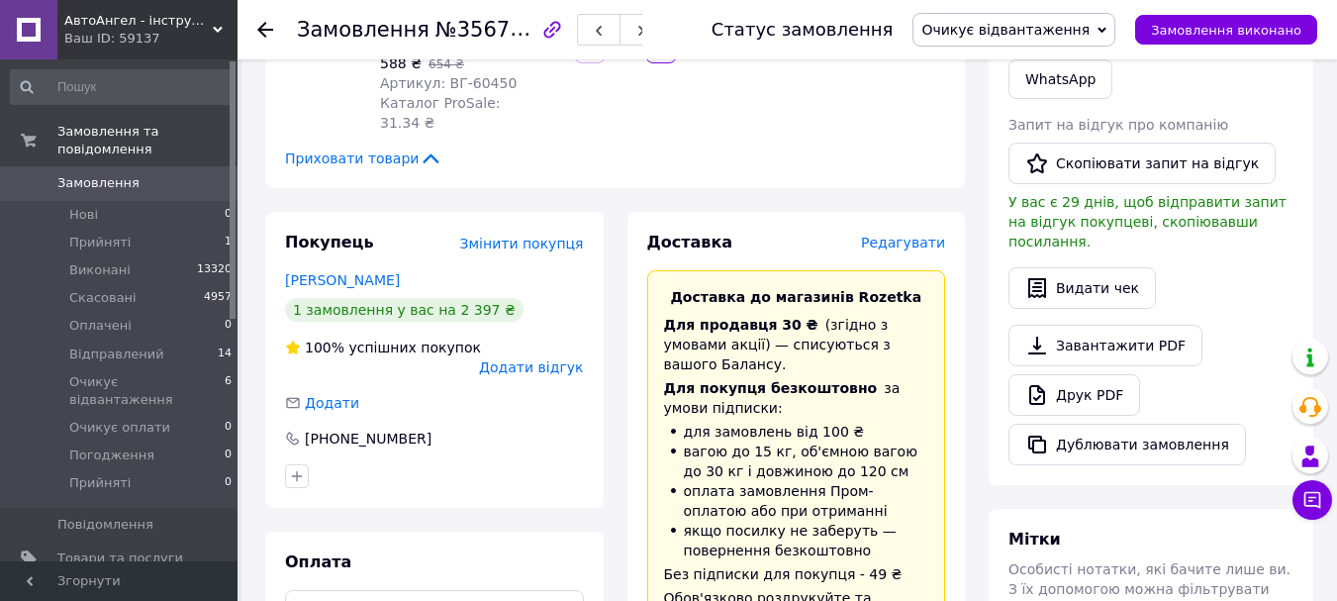
scroll to position [297, 0]
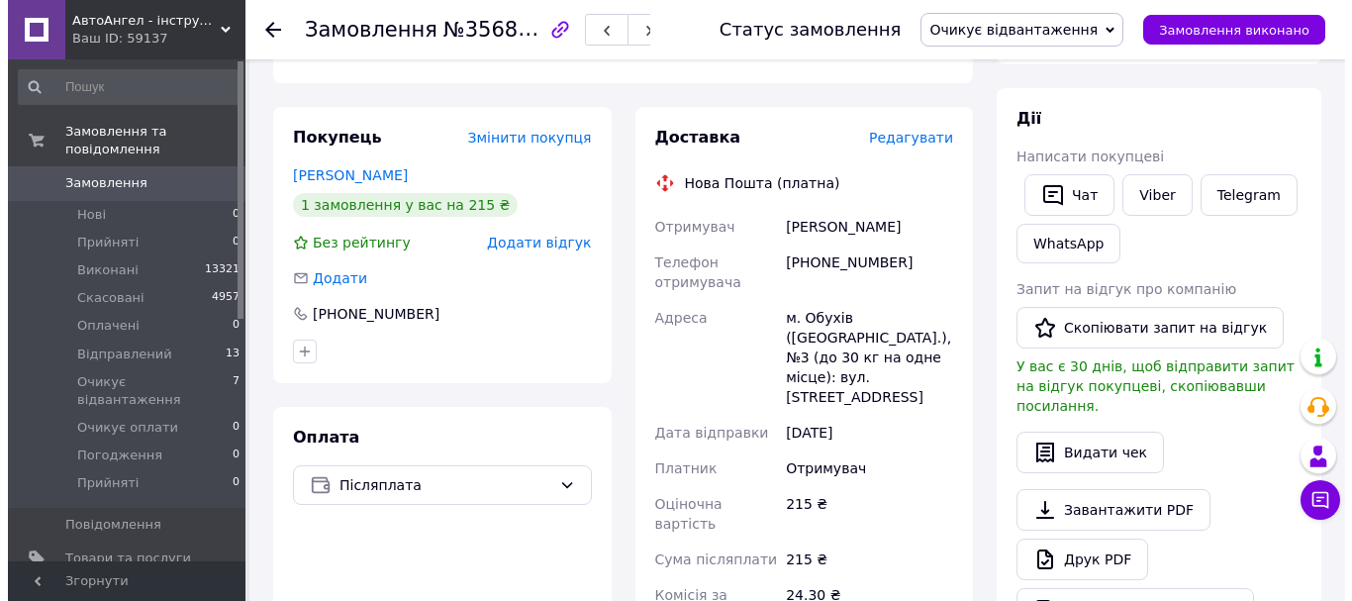
scroll to position [297, 0]
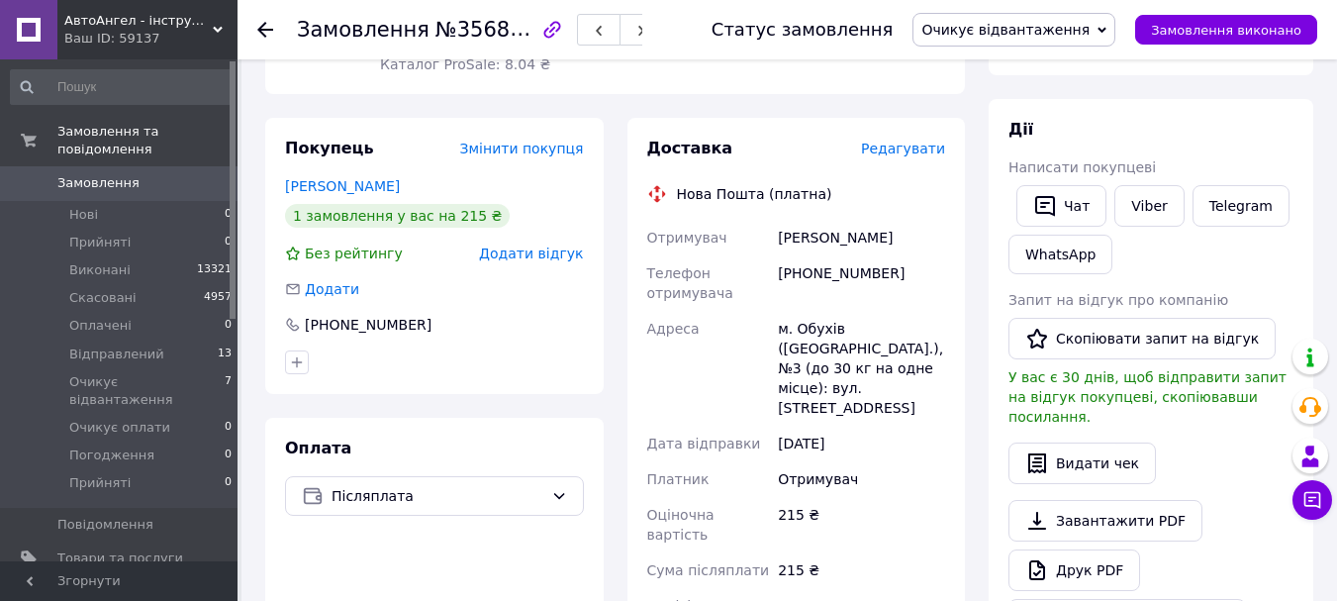
click at [926, 146] on span "Редагувати" at bounding box center [903, 149] width 84 height 16
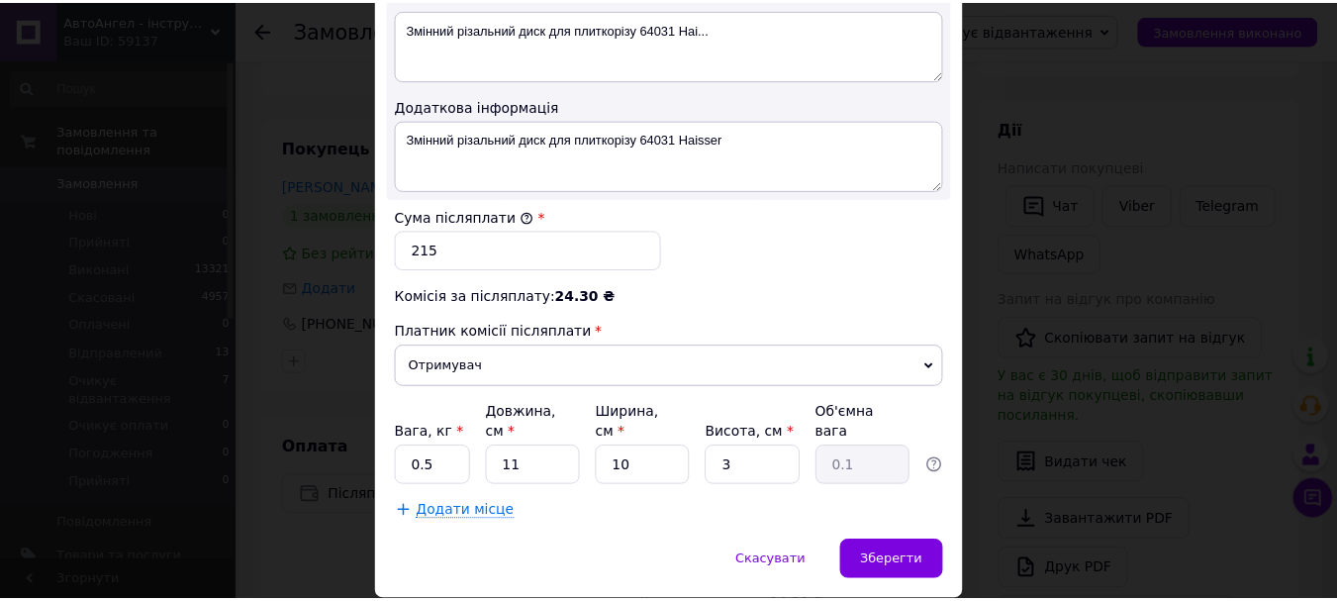
scroll to position [1131, 0]
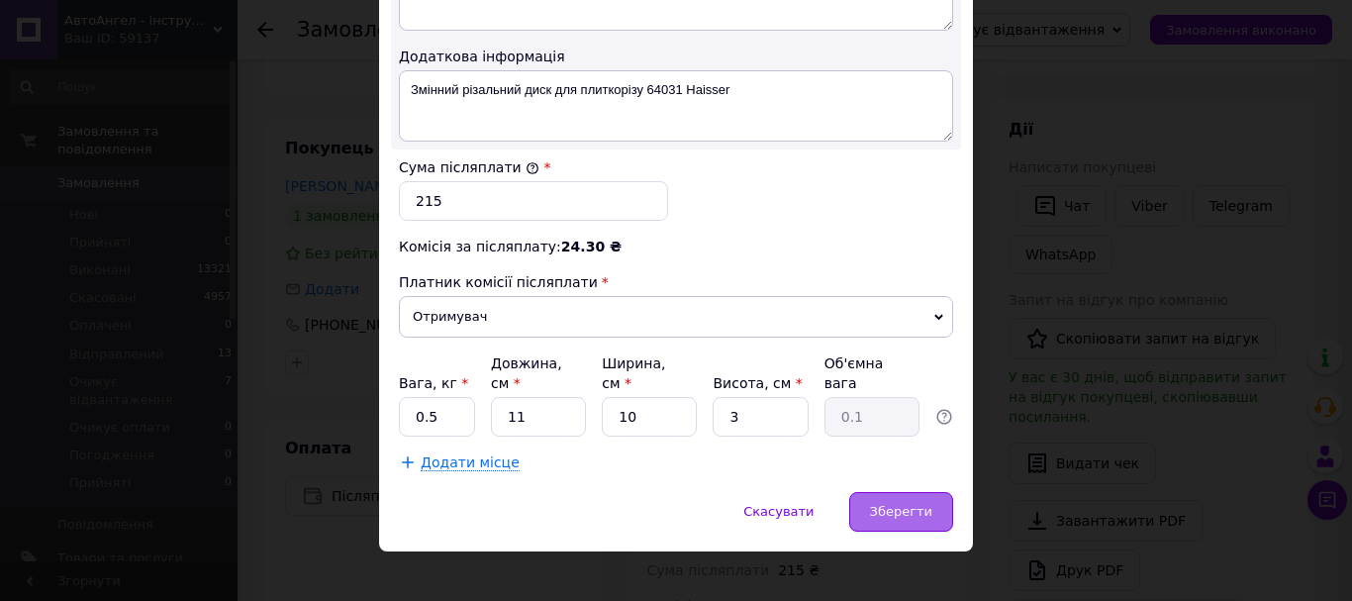
click at [914, 502] on div "Зберегти" at bounding box center [901, 512] width 104 height 40
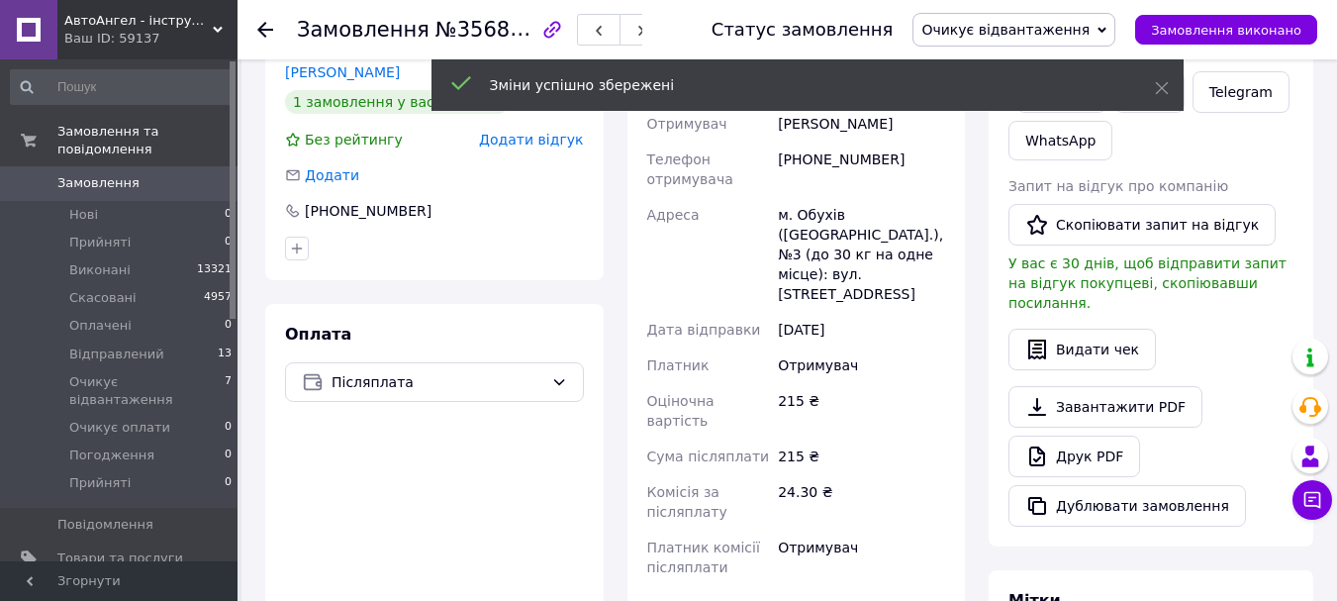
scroll to position [792, 0]
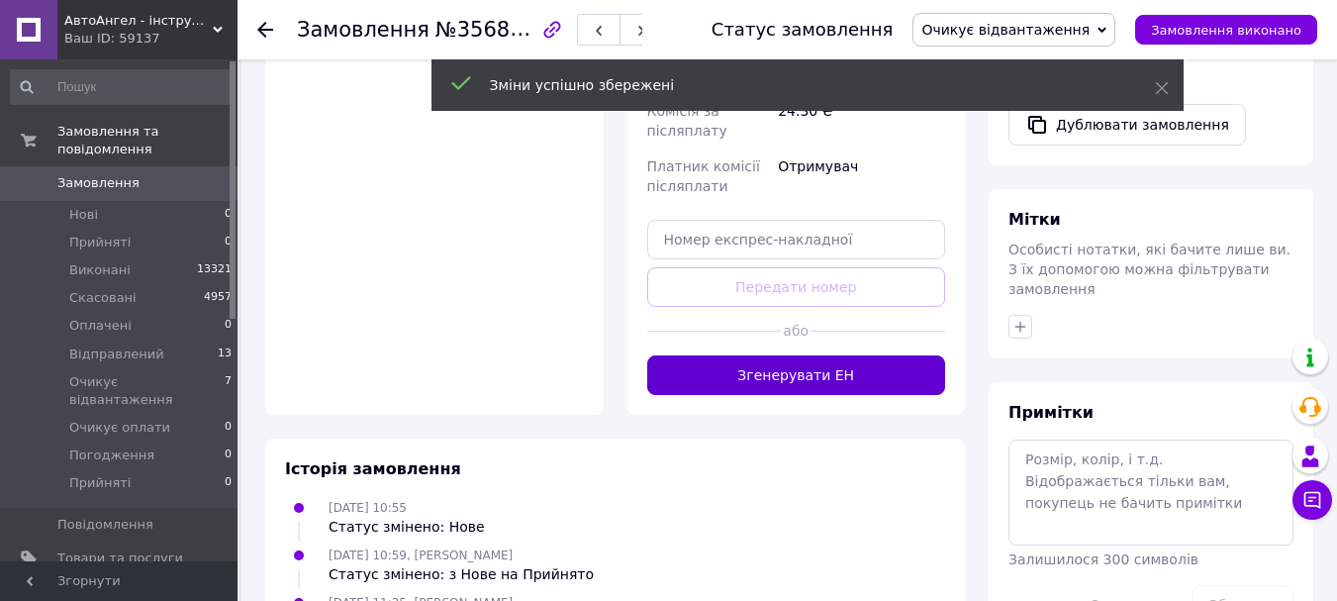
click at [803, 355] on button "Згенерувати ЕН" at bounding box center [796, 375] width 299 height 40
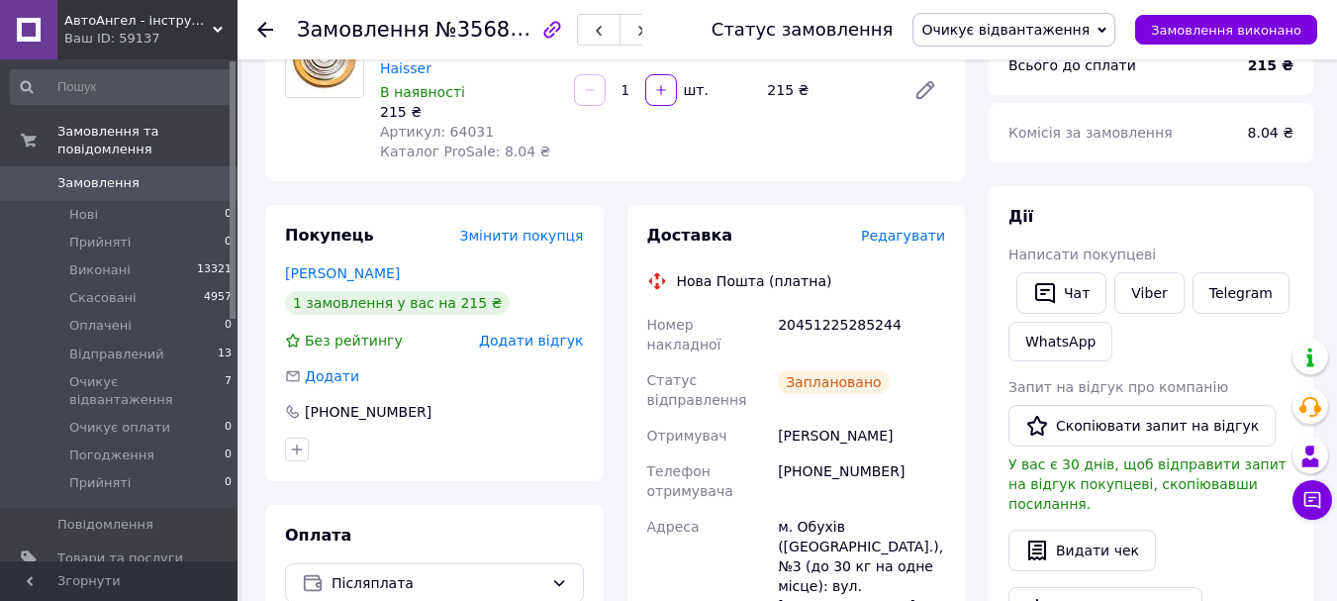
scroll to position [198, 0]
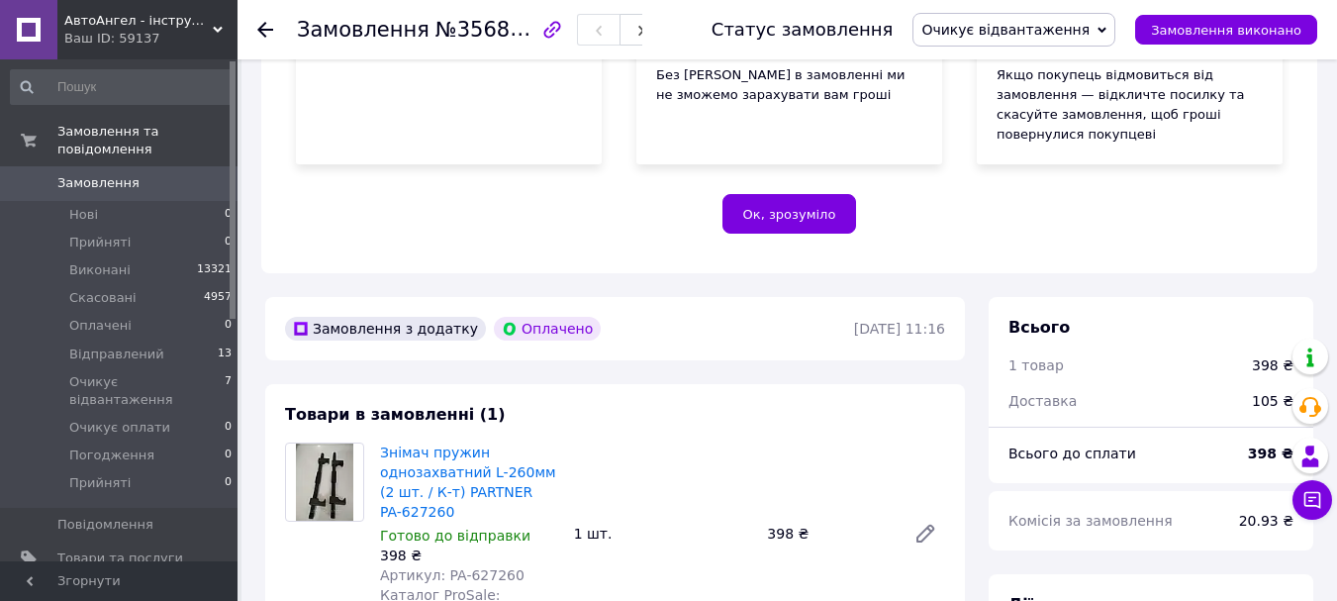
scroll to position [344, 0]
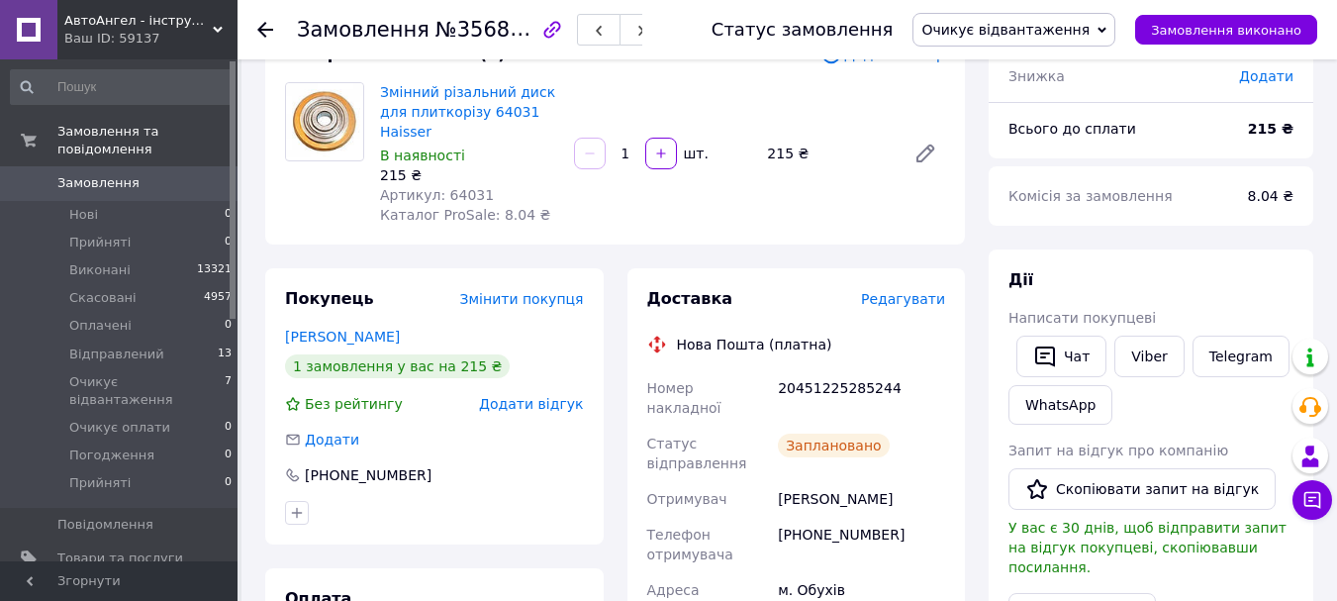
scroll to position [396, 0]
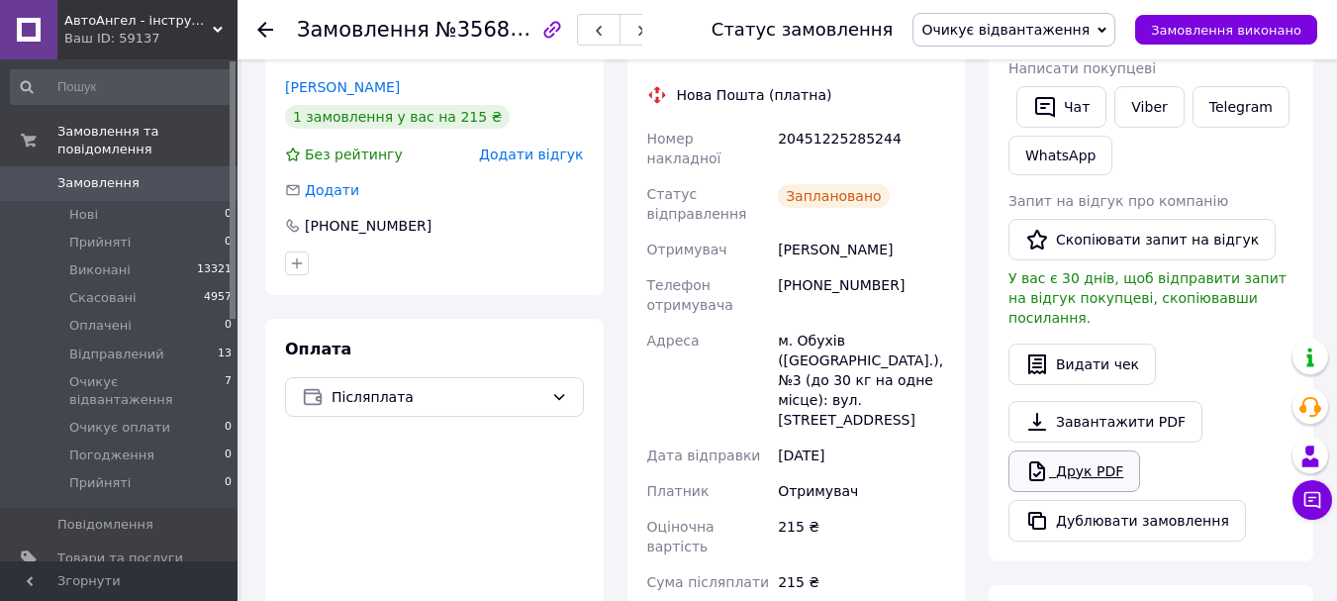
click at [1085, 450] on link "Друк PDF" at bounding box center [1074, 471] width 132 height 42
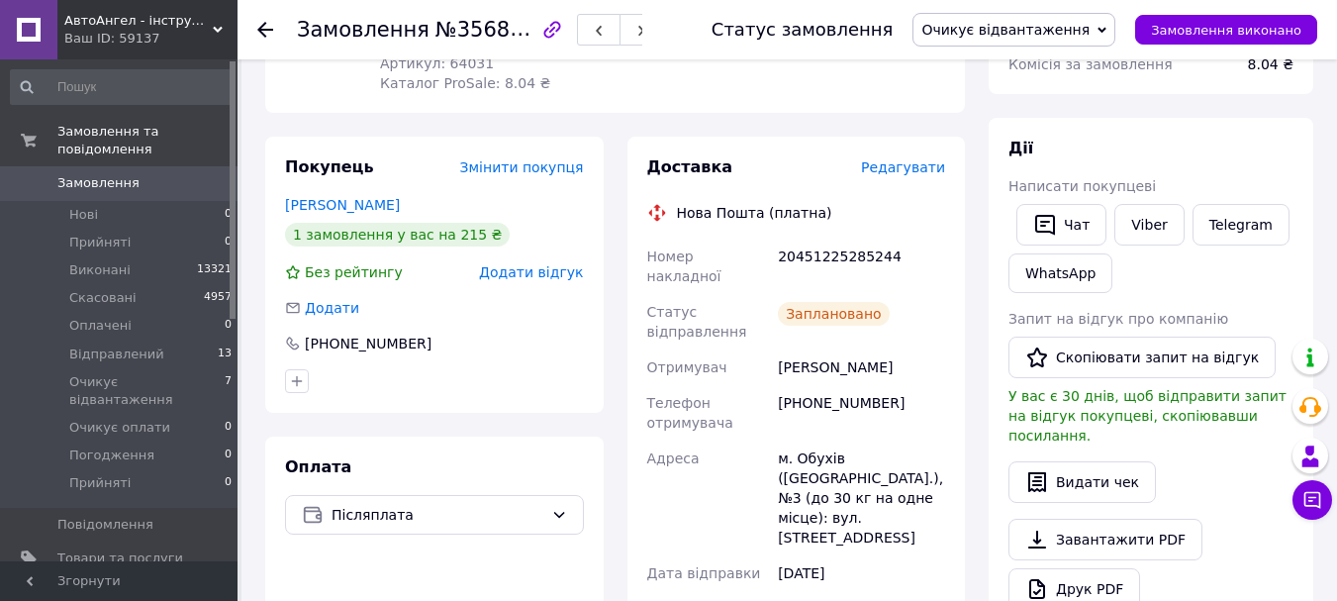
scroll to position [0, 0]
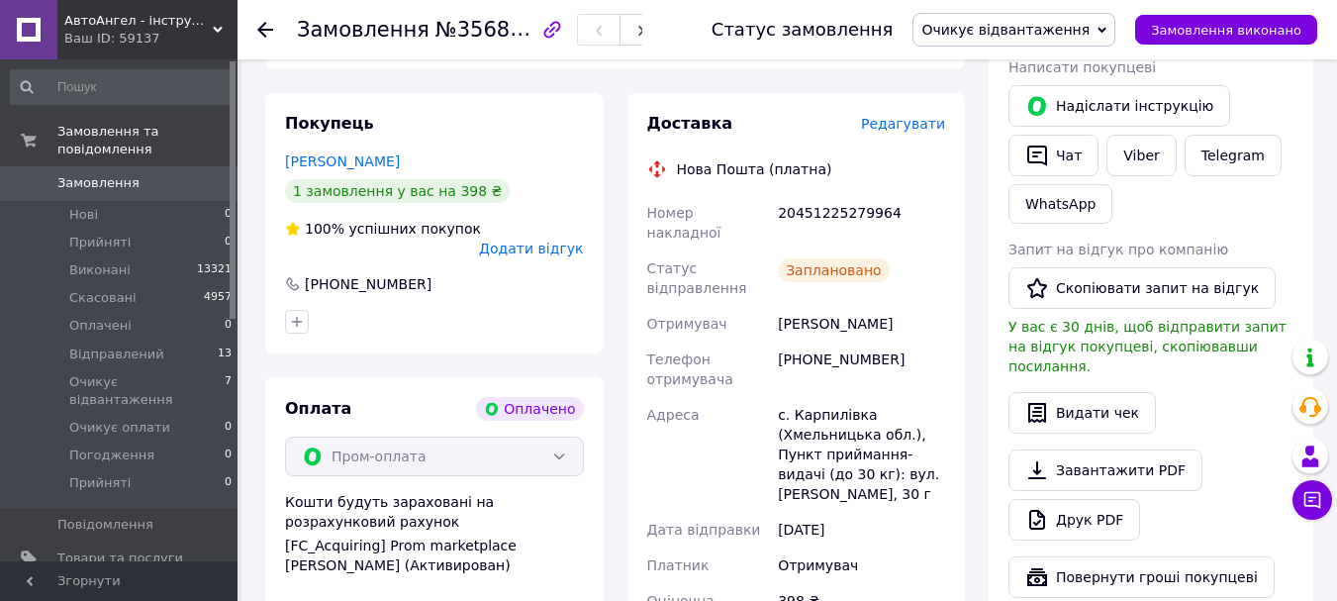
scroll to position [1187, 0]
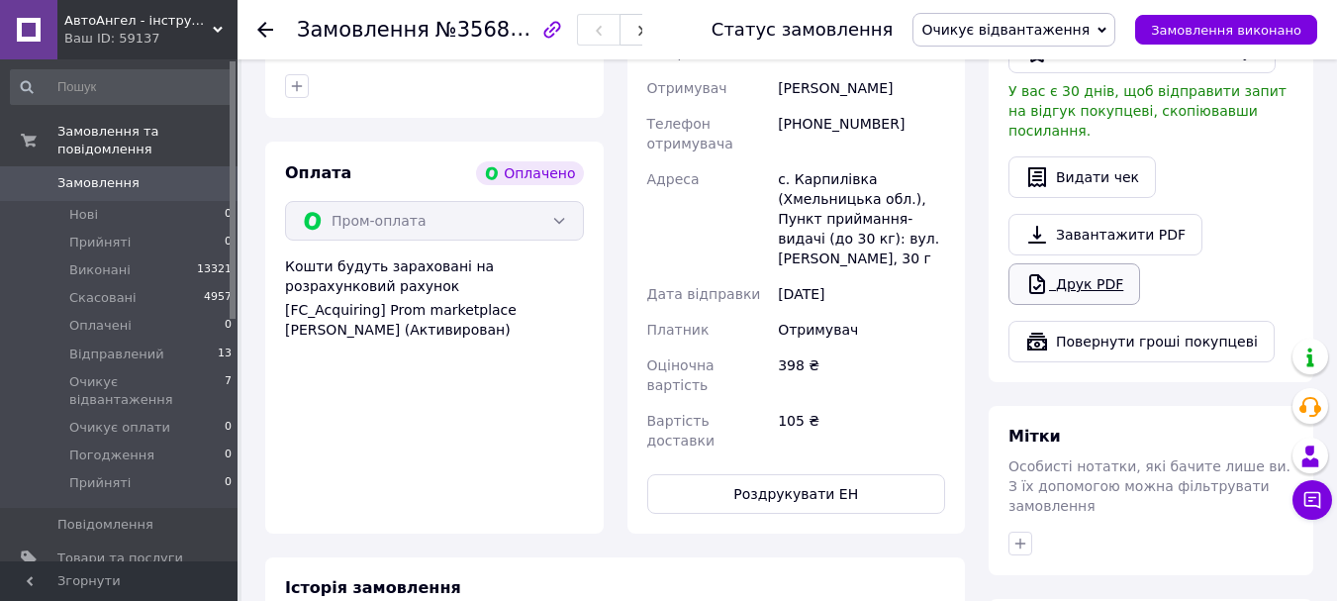
click at [1074, 263] on link "Друк PDF" at bounding box center [1074, 284] width 132 height 42
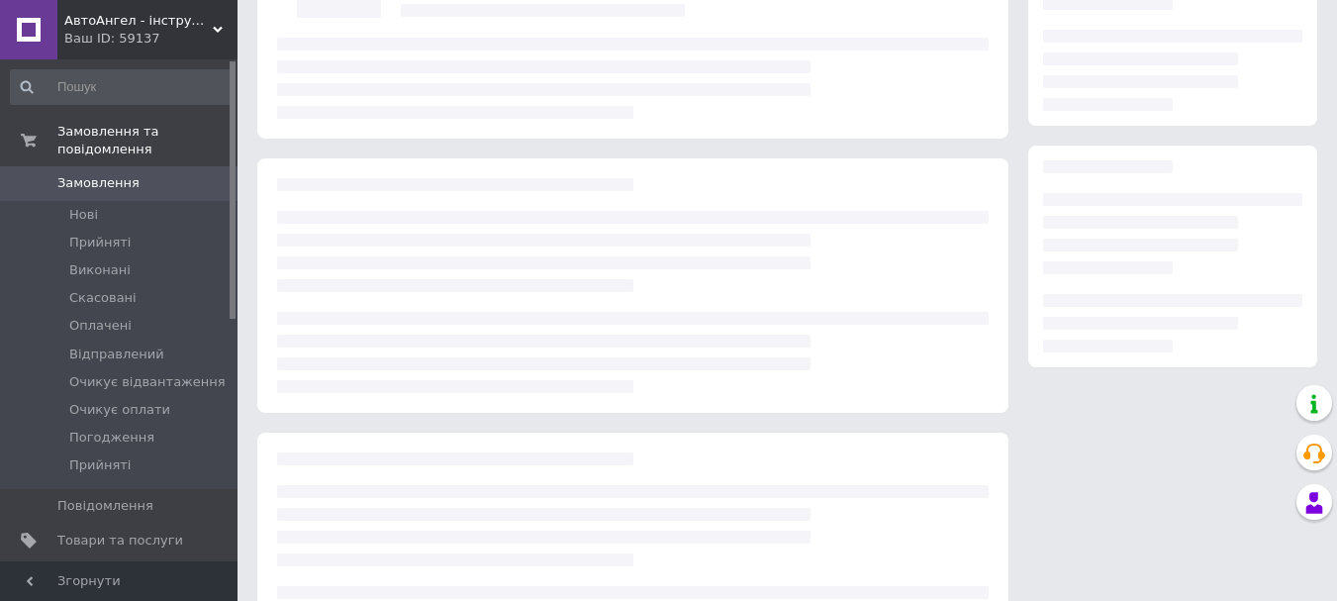
scroll to position [198, 0]
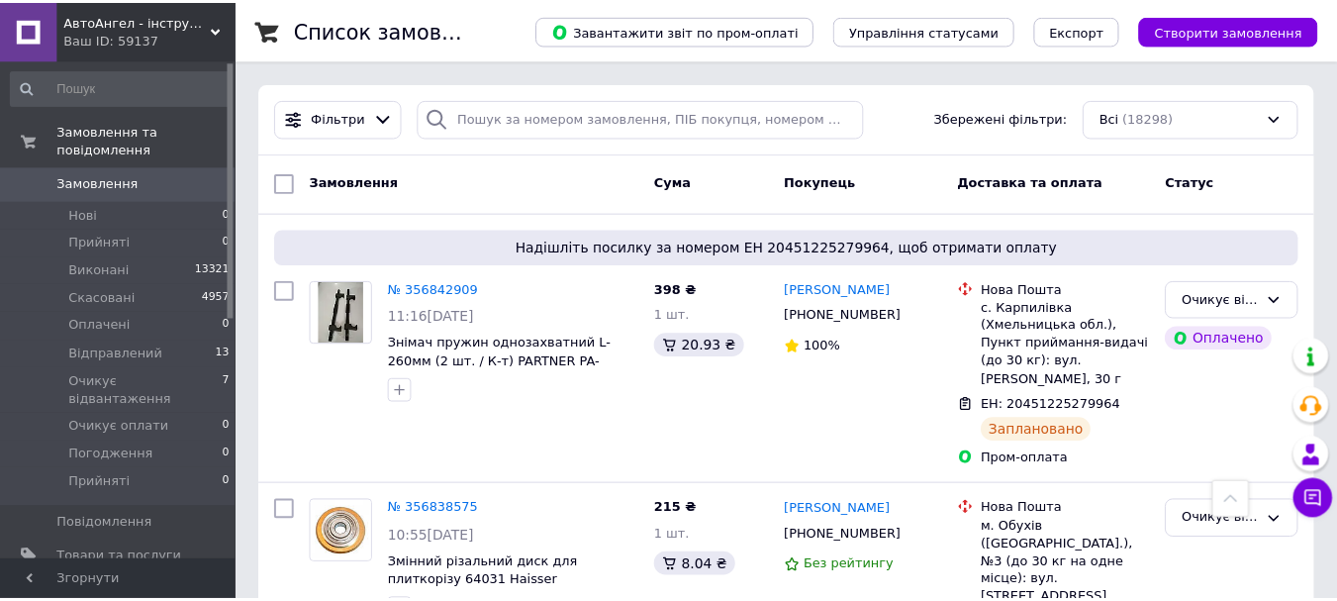
scroll to position [843, 0]
